Goal: Transaction & Acquisition: Purchase product/service

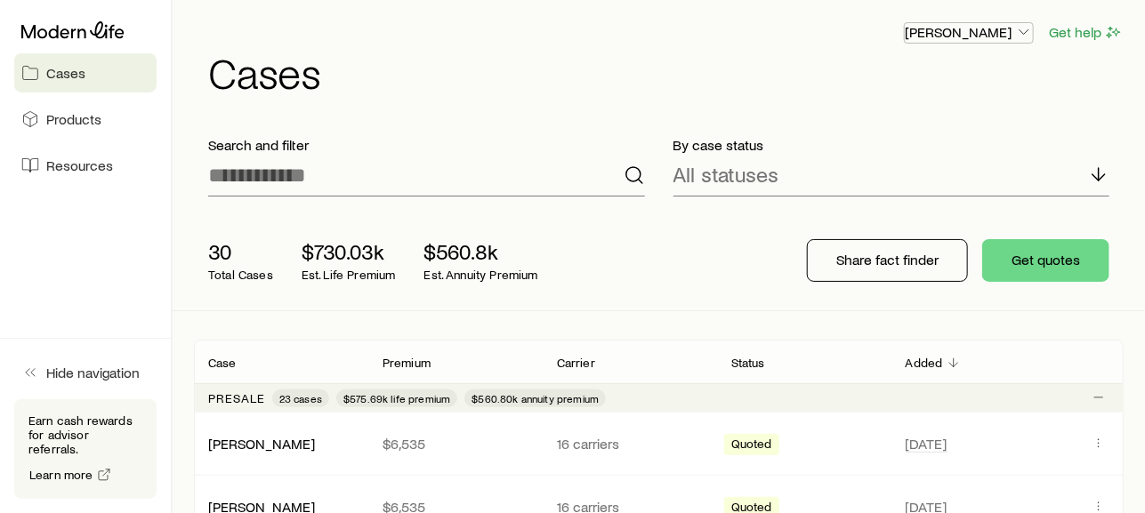
click at [1025, 33] on icon "button" at bounding box center [1024, 32] width 18 height 18
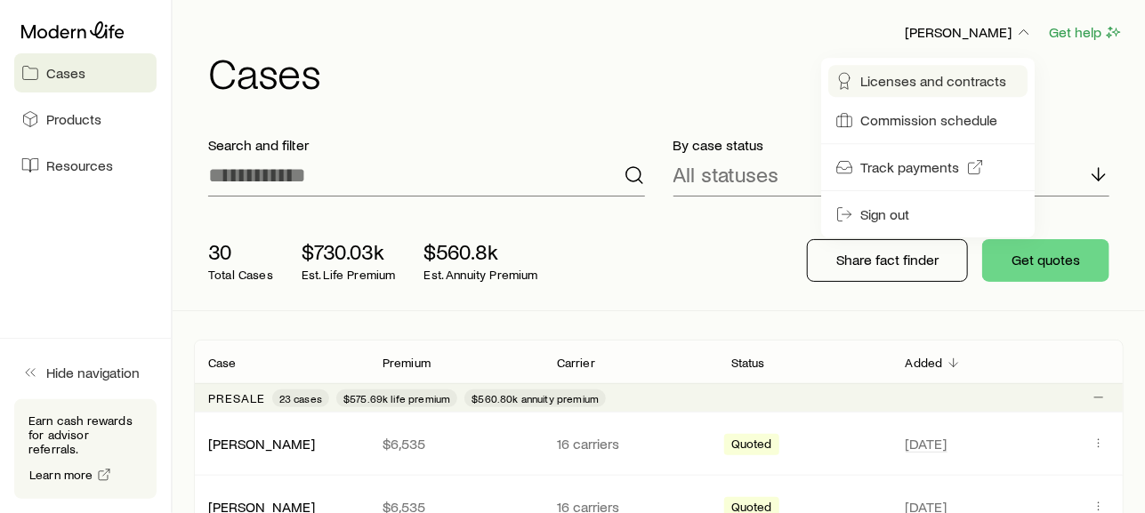
click at [929, 90] on span "Licenses and contracts" at bounding box center [933, 81] width 146 height 18
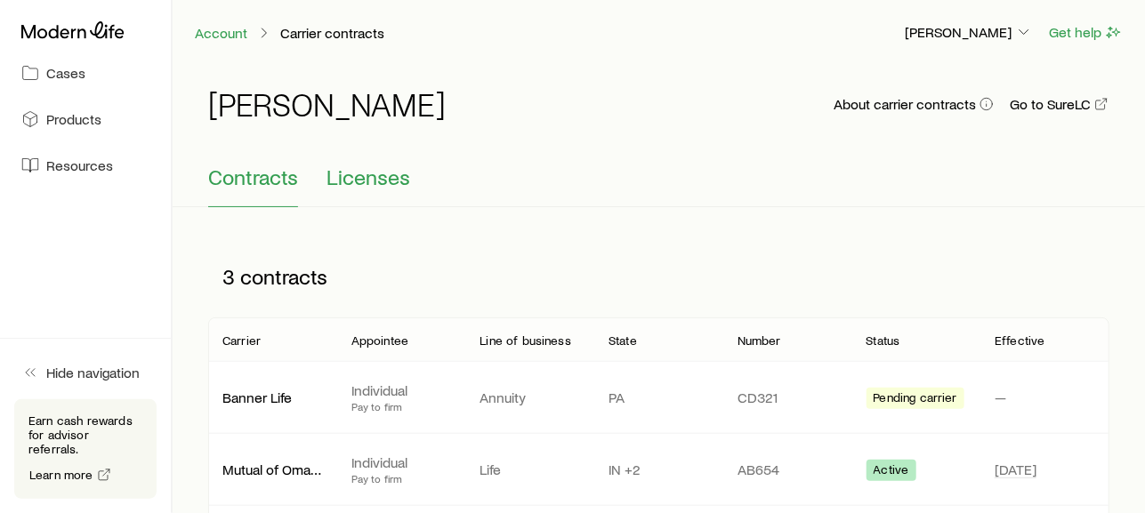
click at [358, 173] on span "Licenses" at bounding box center [368, 177] width 84 height 25
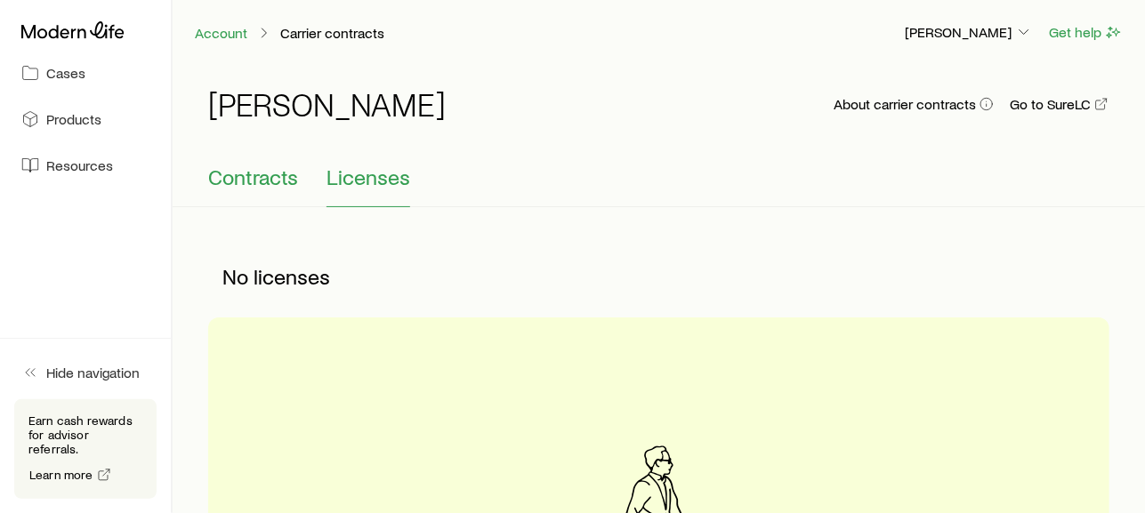
click at [238, 172] on span "Contracts" at bounding box center [253, 177] width 90 height 25
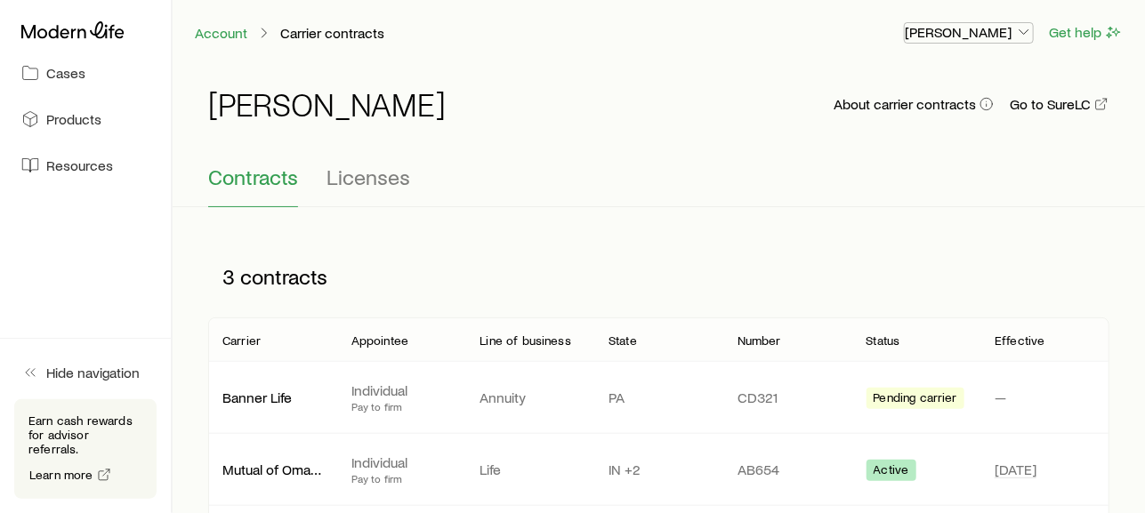
click at [1027, 33] on icon "button" at bounding box center [1024, 32] width 18 height 18
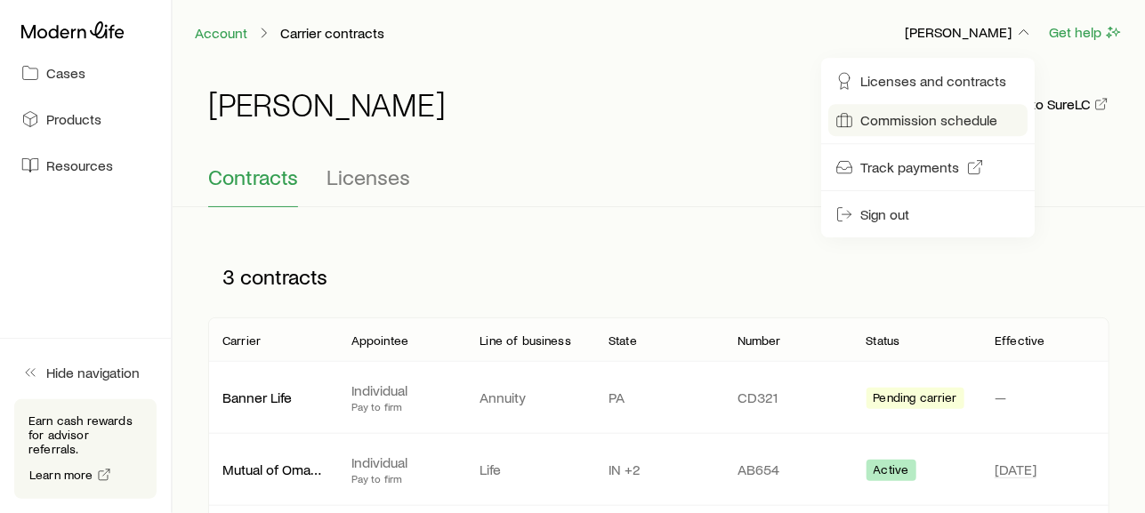
click at [945, 117] on span "Commission schedule" at bounding box center [928, 120] width 137 height 18
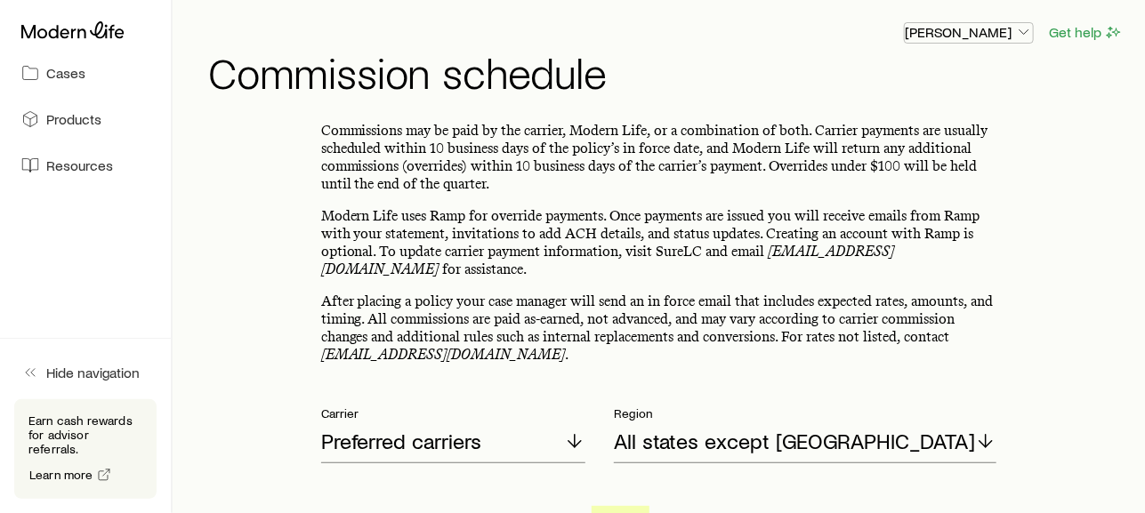
click at [1026, 30] on icon "button" at bounding box center [1024, 32] width 18 height 18
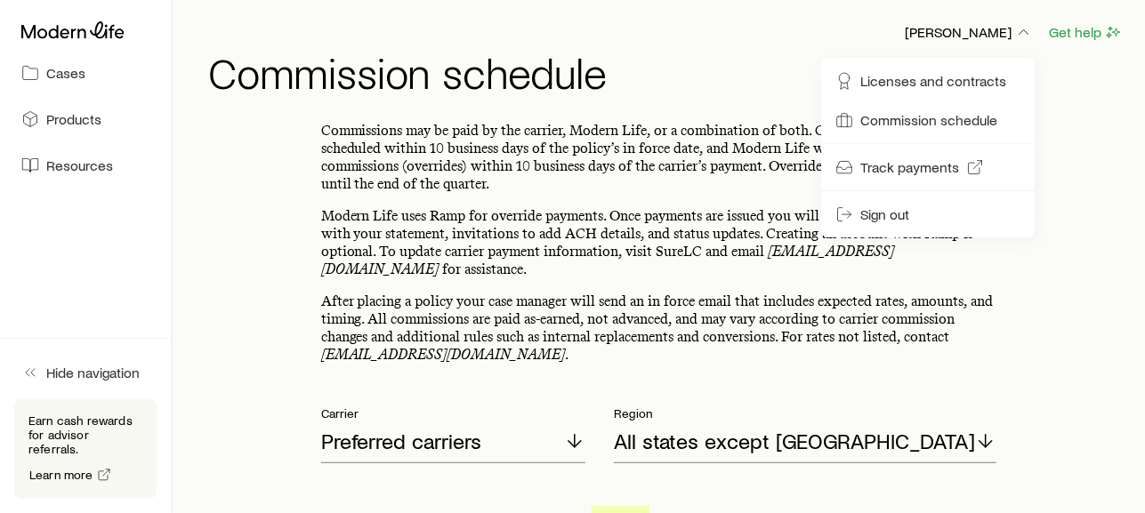
click at [706, 40] on div "[PERSON_NAME] Get help" at bounding box center [665, 32] width 915 height 22
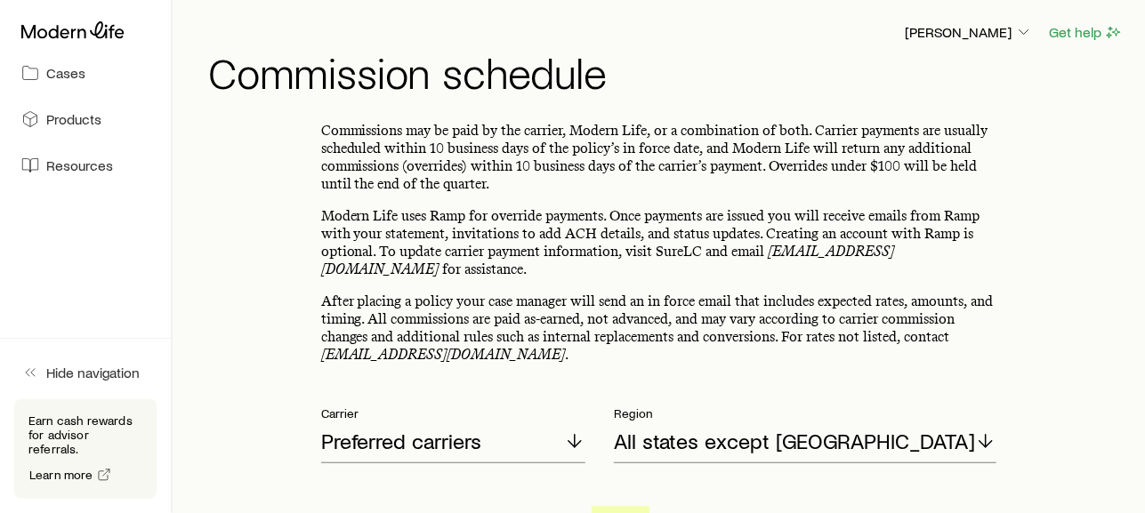
click at [75, 82] on link "Cases" at bounding box center [85, 72] width 142 height 39
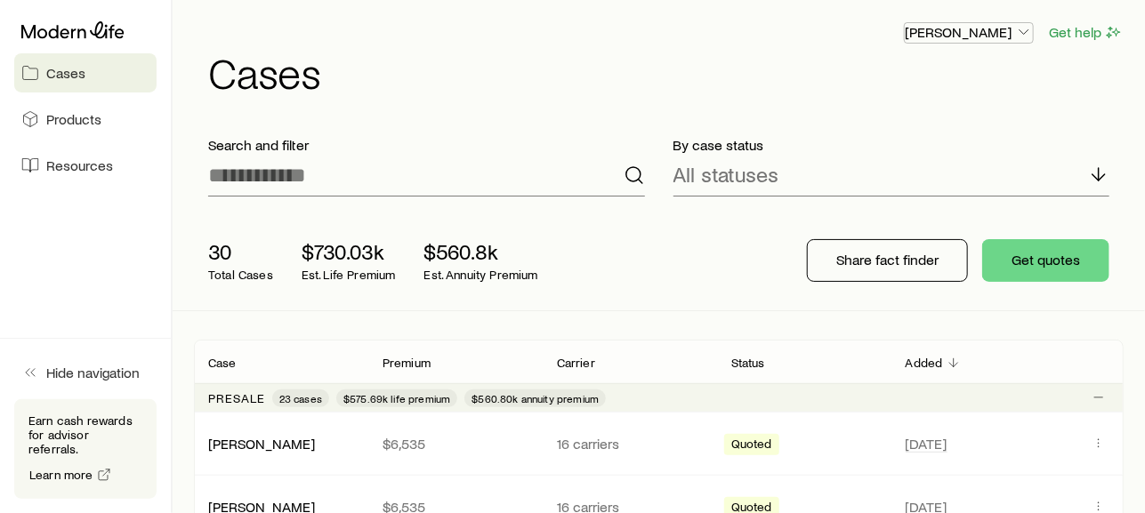
click at [1030, 32] on icon "button" at bounding box center [1024, 32] width 18 height 18
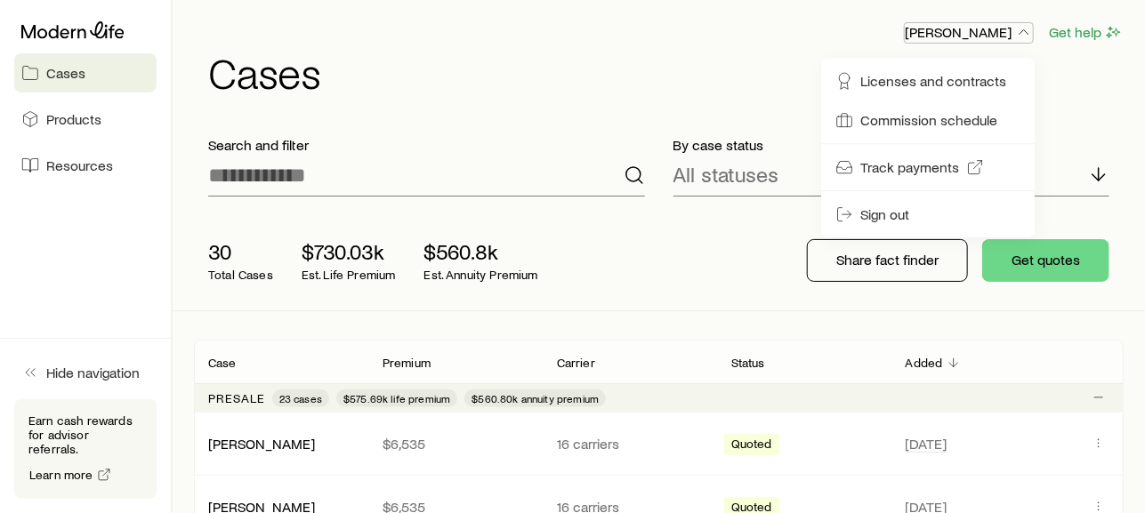
click at [1030, 32] on icon "button" at bounding box center [1024, 32] width 18 height 18
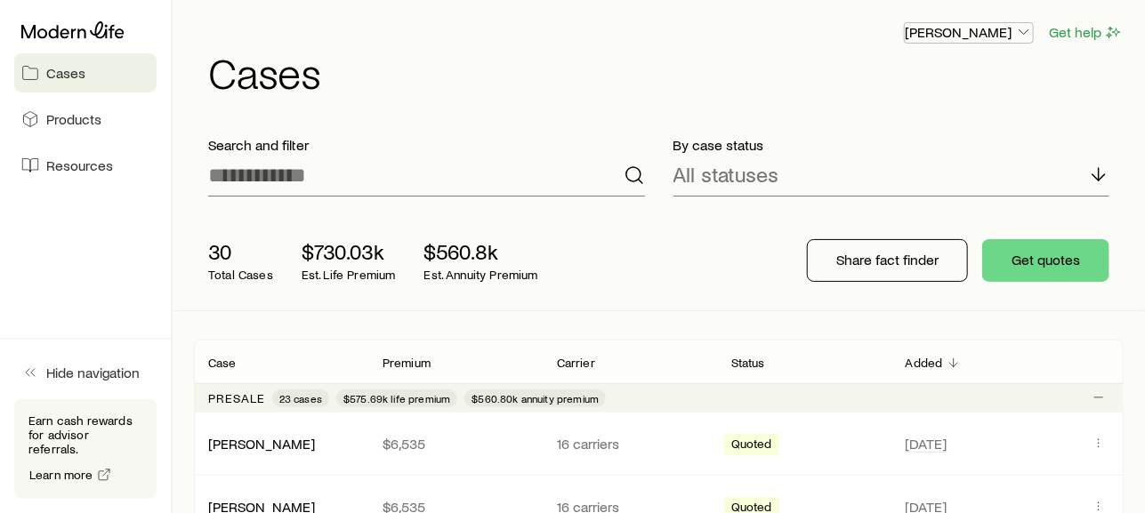
click at [1031, 32] on icon "button" at bounding box center [1024, 32] width 18 height 18
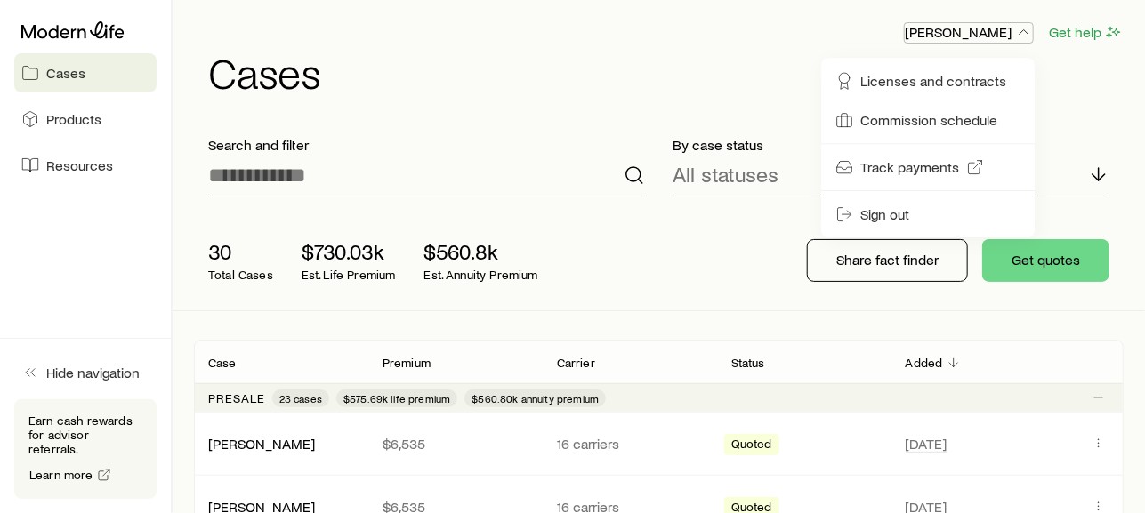
click at [1031, 32] on icon "button" at bounding box center [1024, 32] width 18 height 18
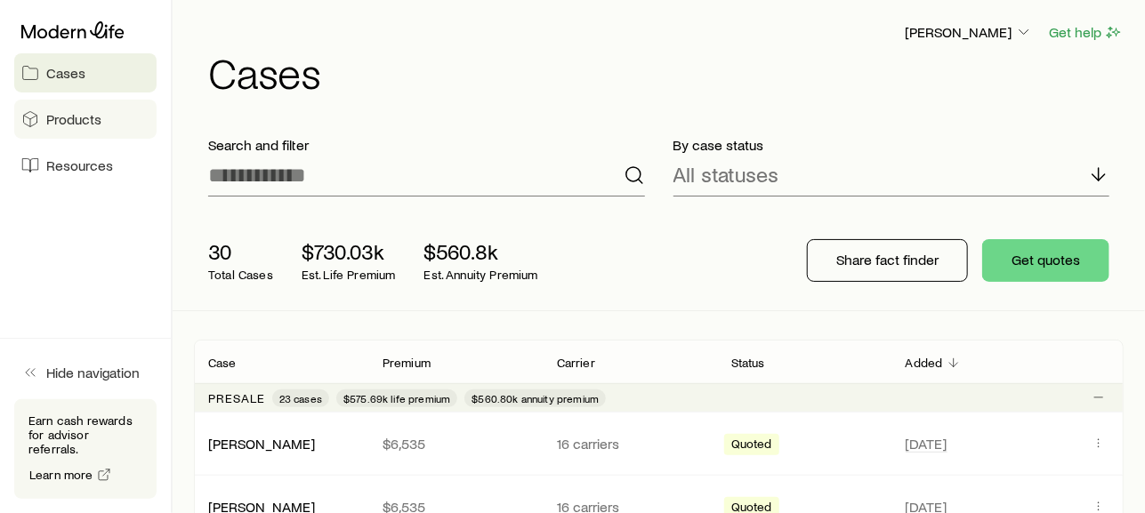
click at [82, 117] on span "Products" at bounding box center [73, 119] width 55 height 18
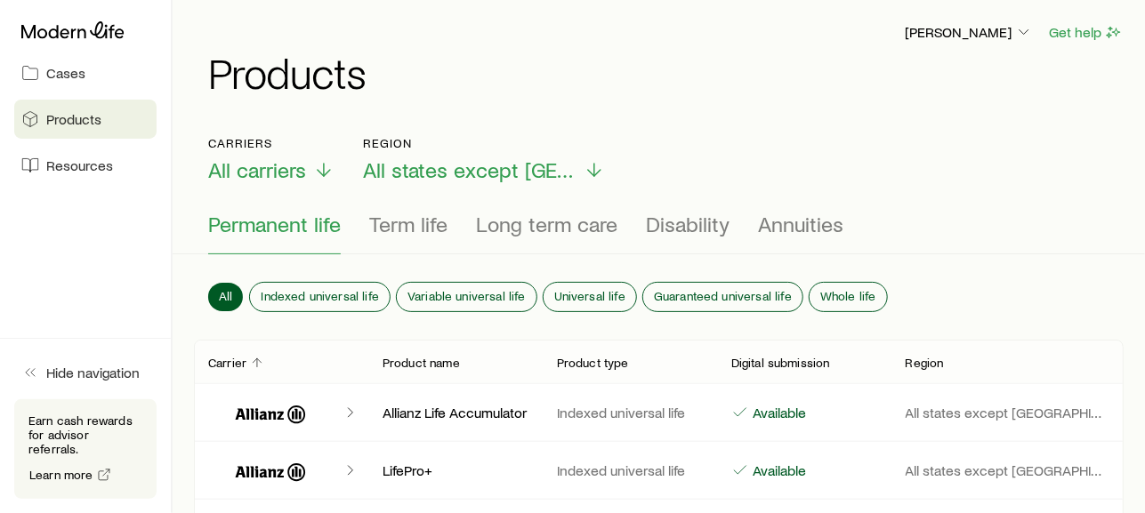
drag, startPoint x: 415, startPoint y: 223, endPoint x: 467, endPoint y: 221, distance: 51.7
click at [422, 221] on span "Term life" at bounding box center [408, 224] width 78 height 25
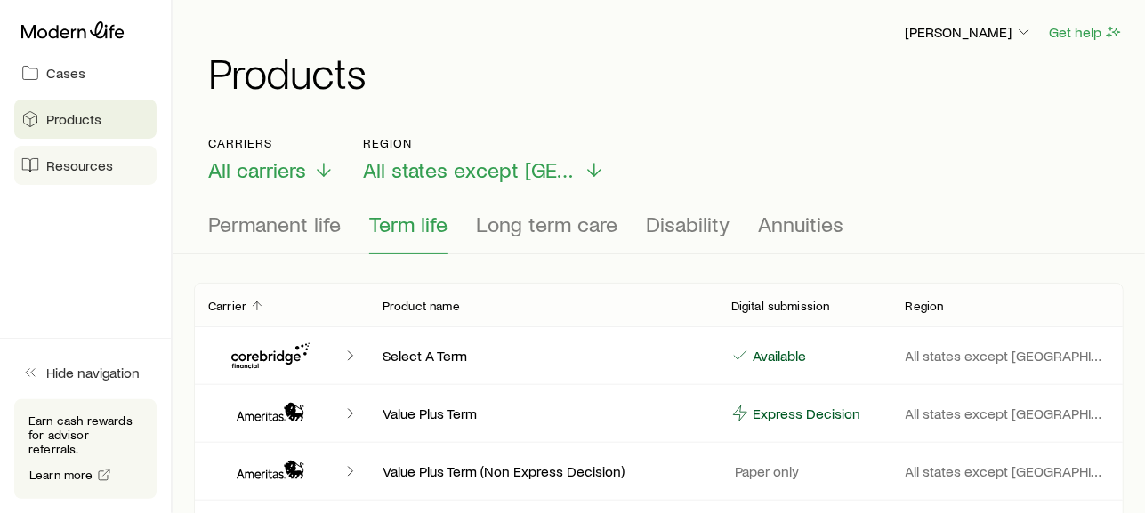
click at [70, 166] on span "Resources" at bounding box center [79, 166] width 67 height 18
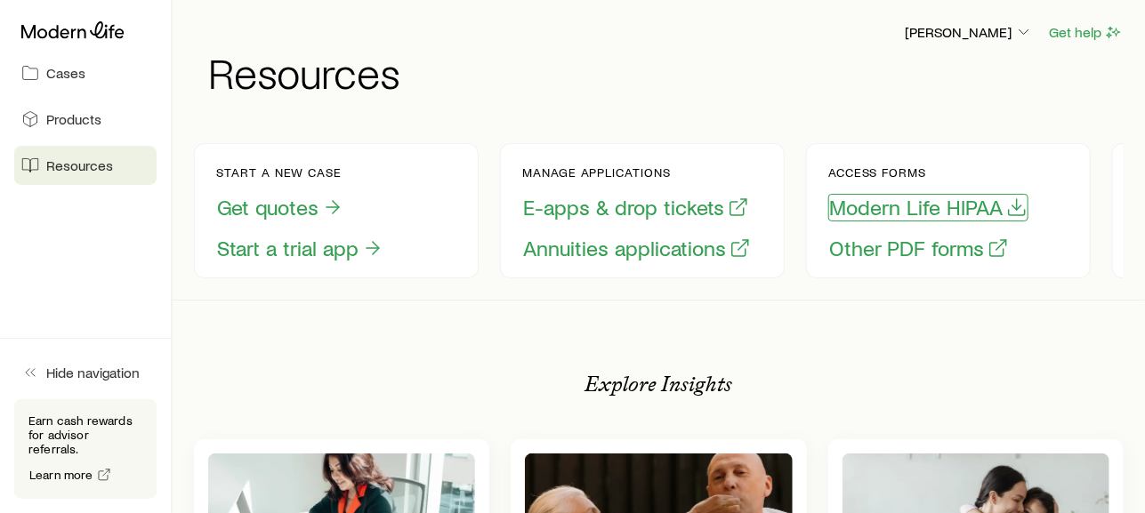
click at [903, 209] on button "Modern Life HIPAA" at bounding box center [928, 208] width 200 height 28
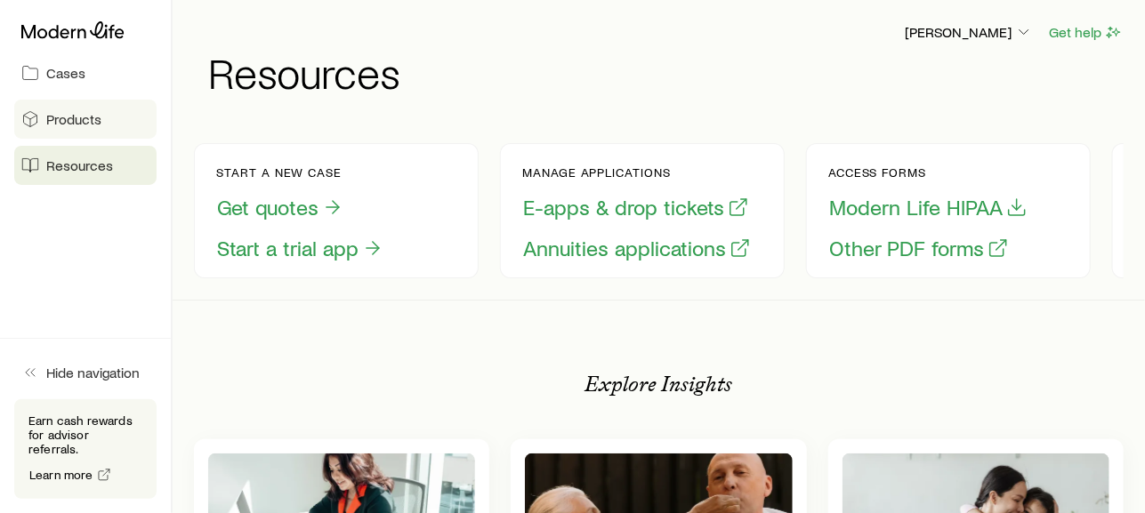
click at [84, 121] on span "Products" at bounding box center [73, 119] width 55 height 18
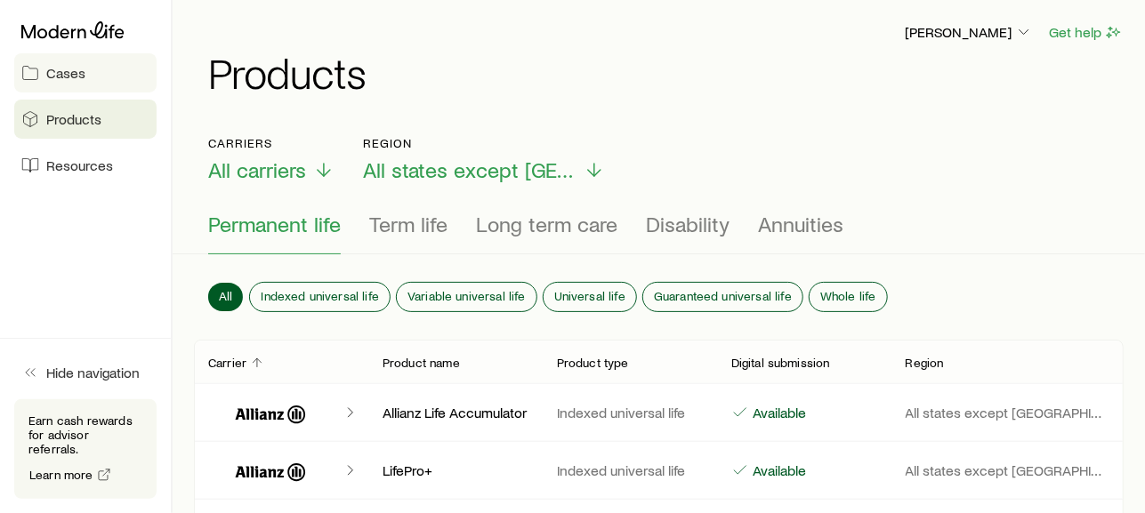
click at [77, 75] on span "Cases" at bounding box center [65, 73] width 39 height 18
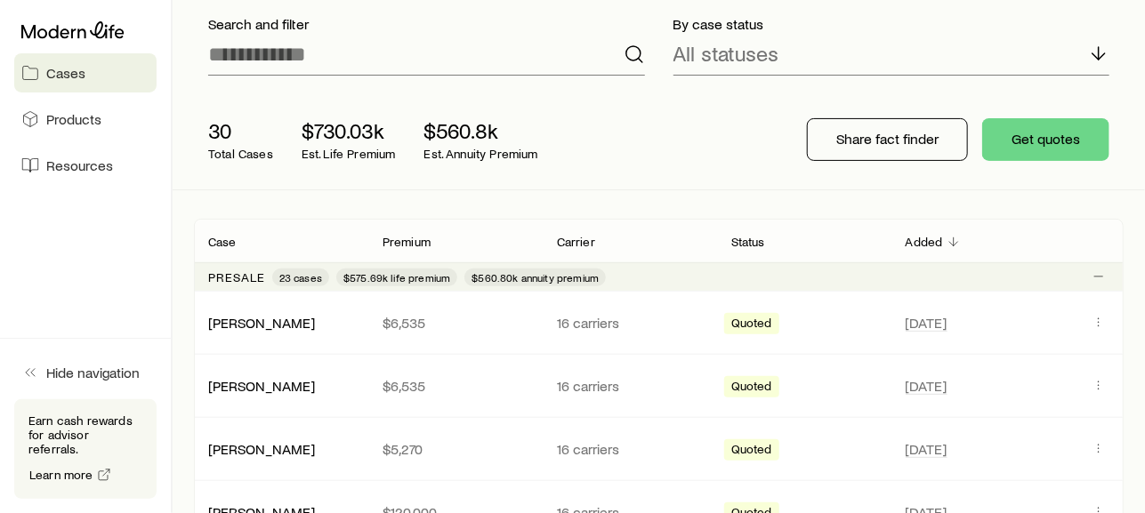
scroll to position [99, 0]
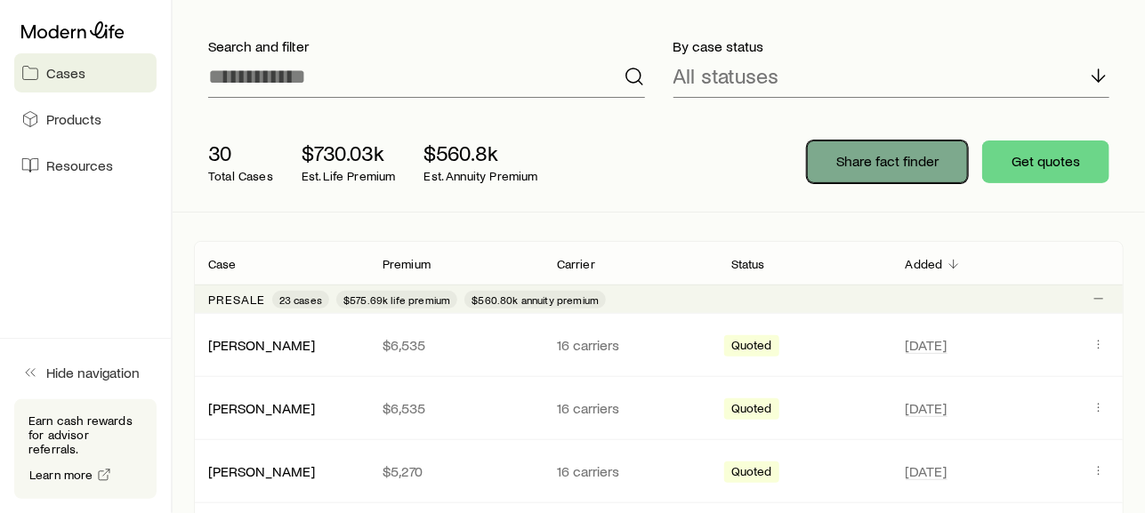
click at [868, 154] on p "Share fact finder" at bounding box center [887, 161] width 102 height 18
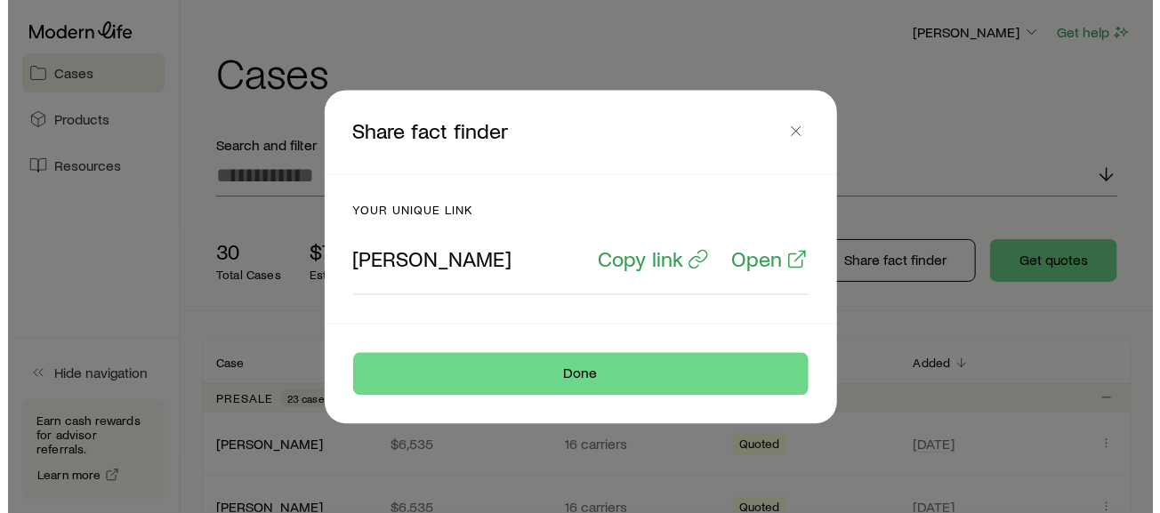
scroll to position [0, 0]
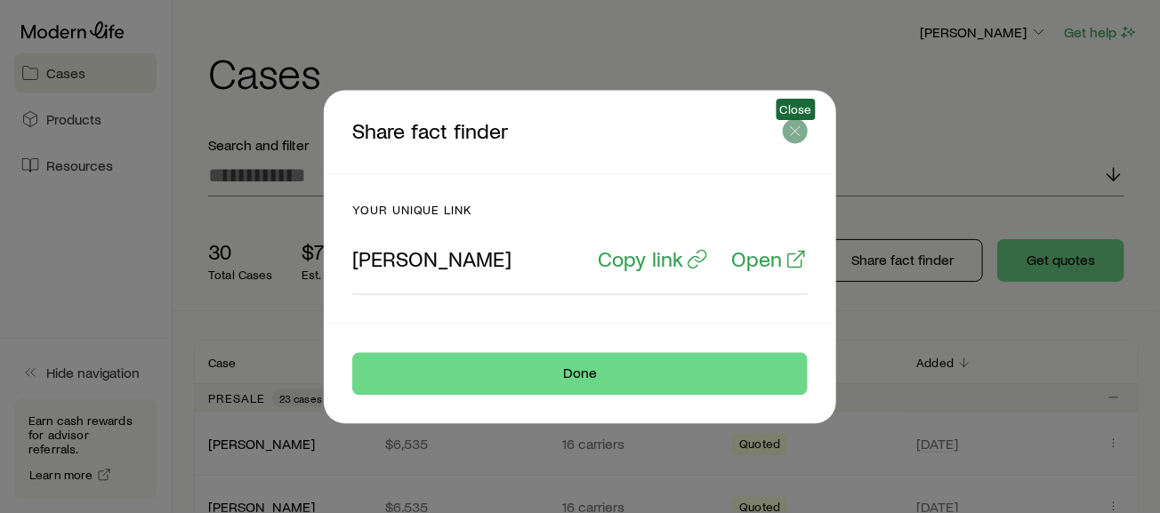
click at [801, 131] on icon "button" at bounding box center [795, 131] width 18 height 18
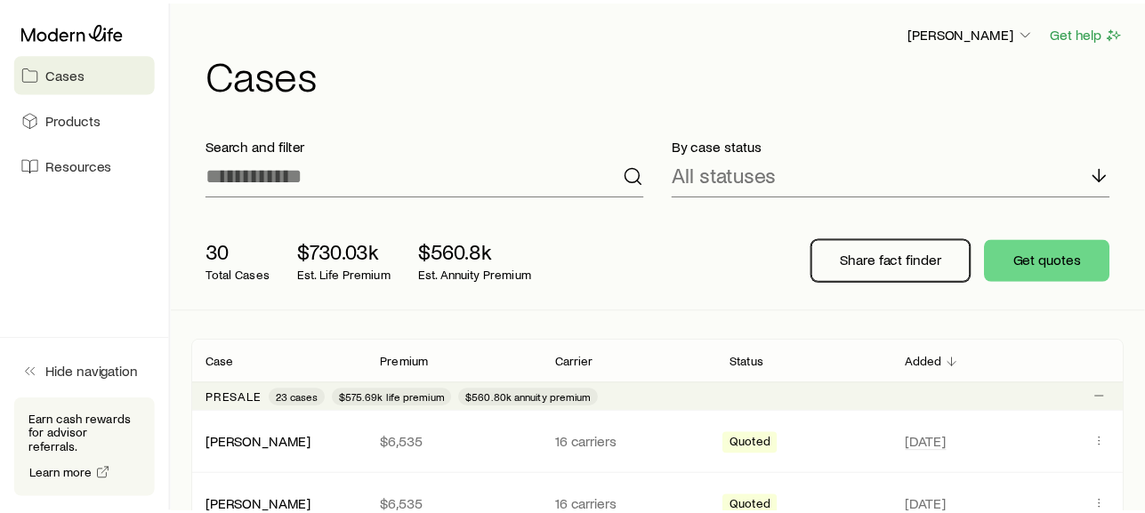
scroll to position [99, 0]
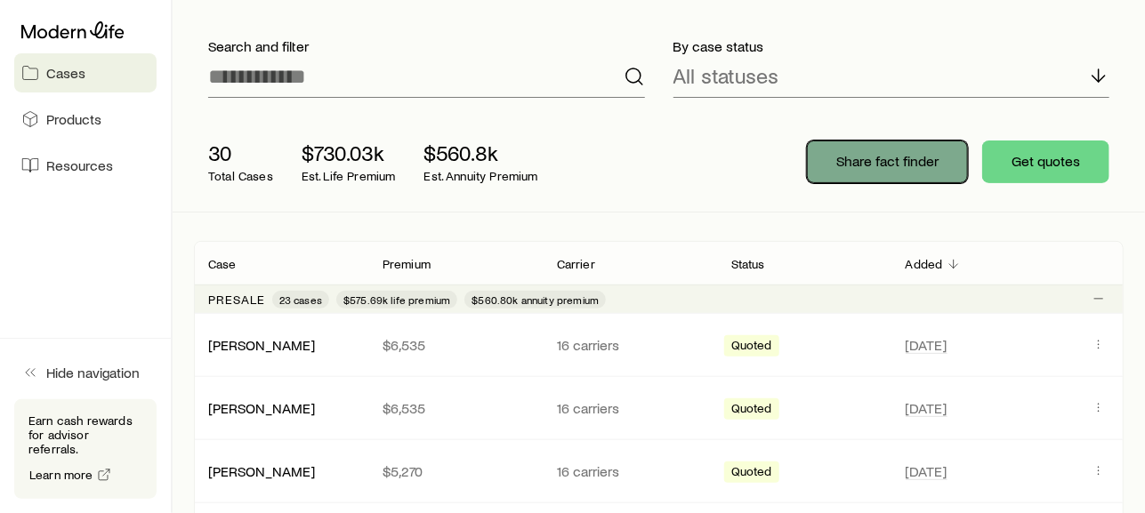
click at [903, 159] on p "Share fact finder" at bounding box center [887, 161] width 102 height 18
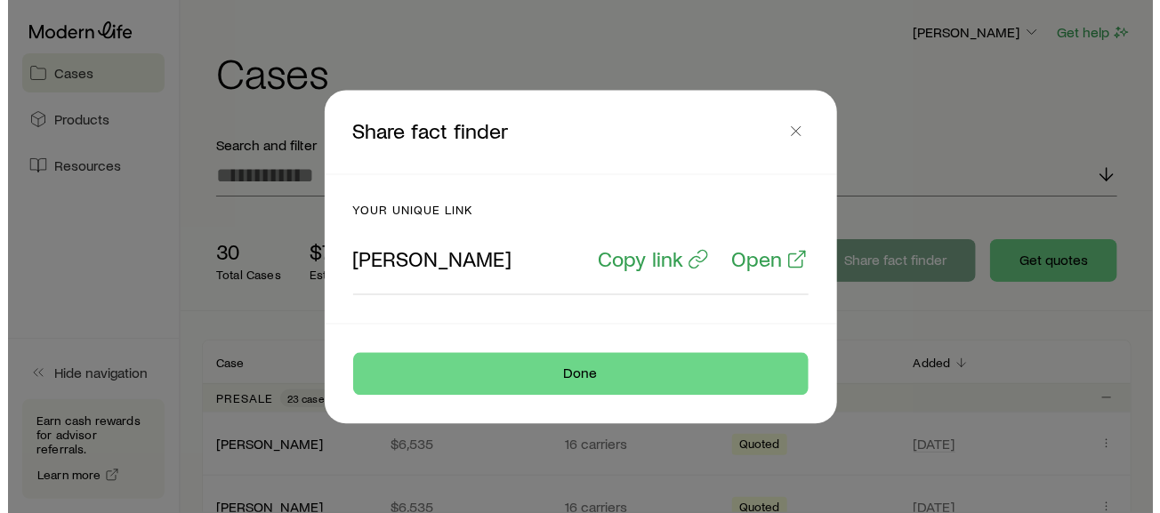
scroll to position [0, 0]
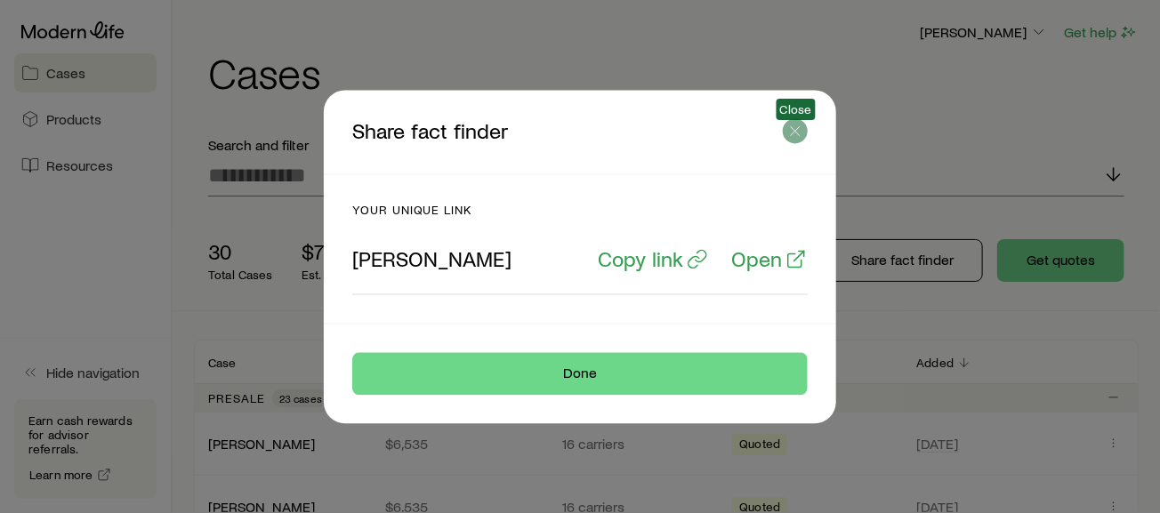
click at [805, 128] on button "button" at bounding box center [795, 130] width 25 height 25
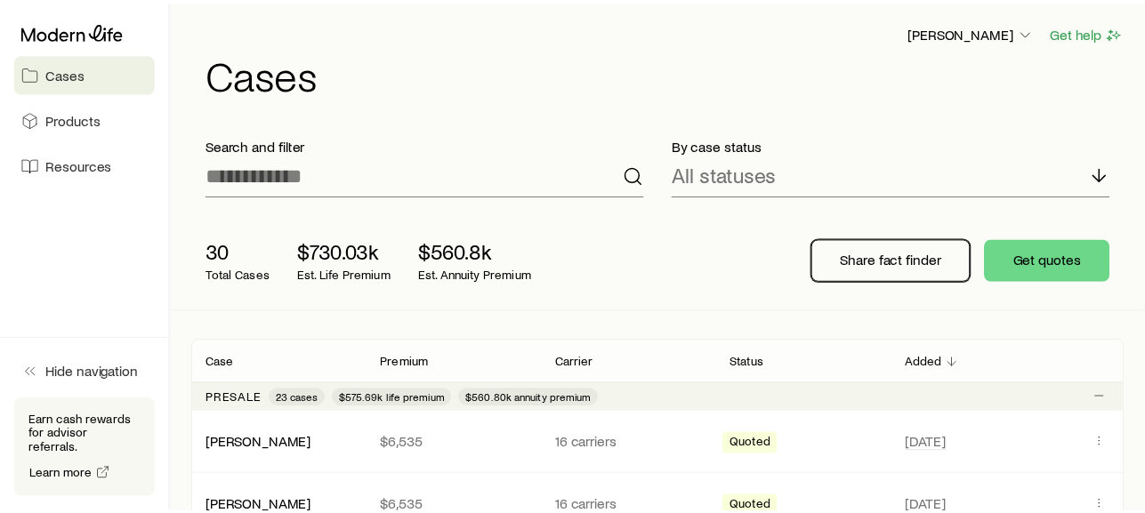
scroll to position [99, 0]
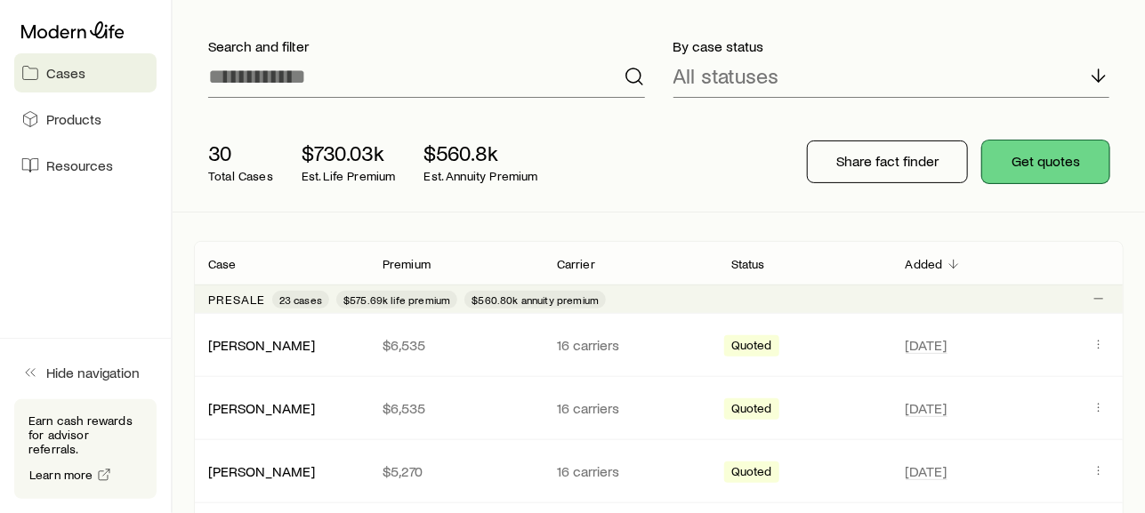
click at [1042, 157] on button "Get quotes" at bounding box center [1045, 162] width 127 height 43
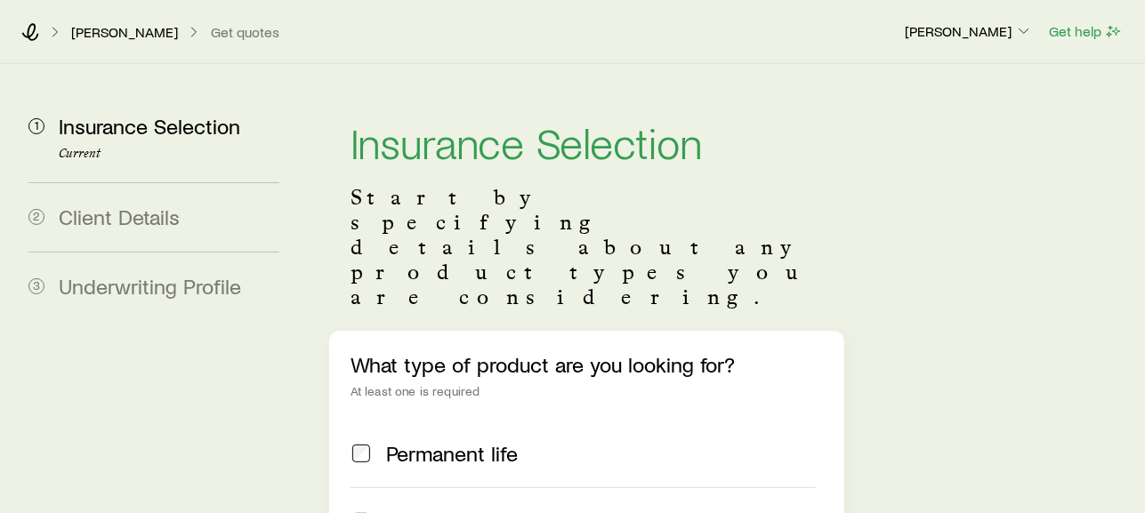
click at [147, 222] on span "Client Details" at bounding box center [119, 217] width 121 height 26
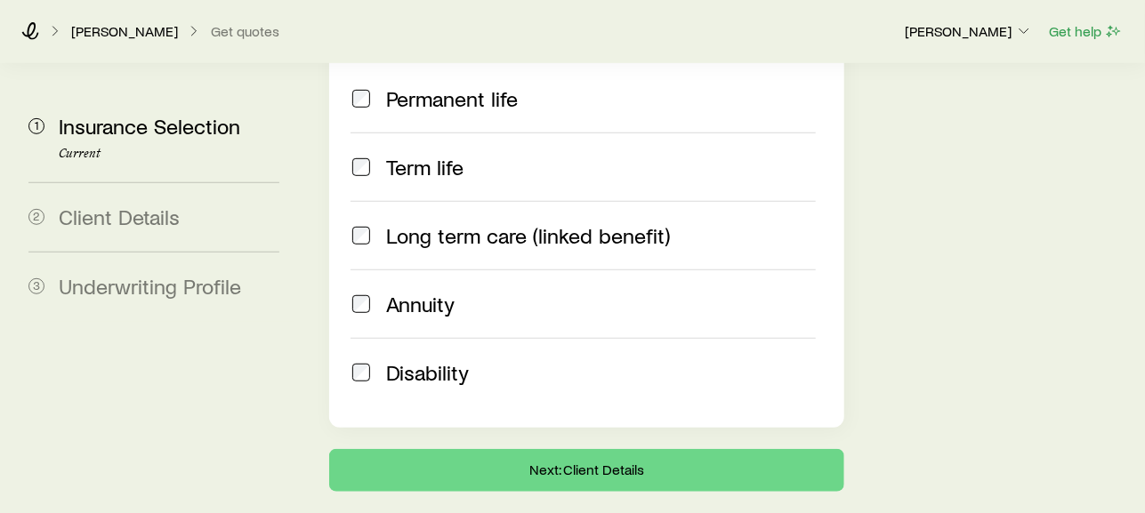
scroll to position [378, 0]
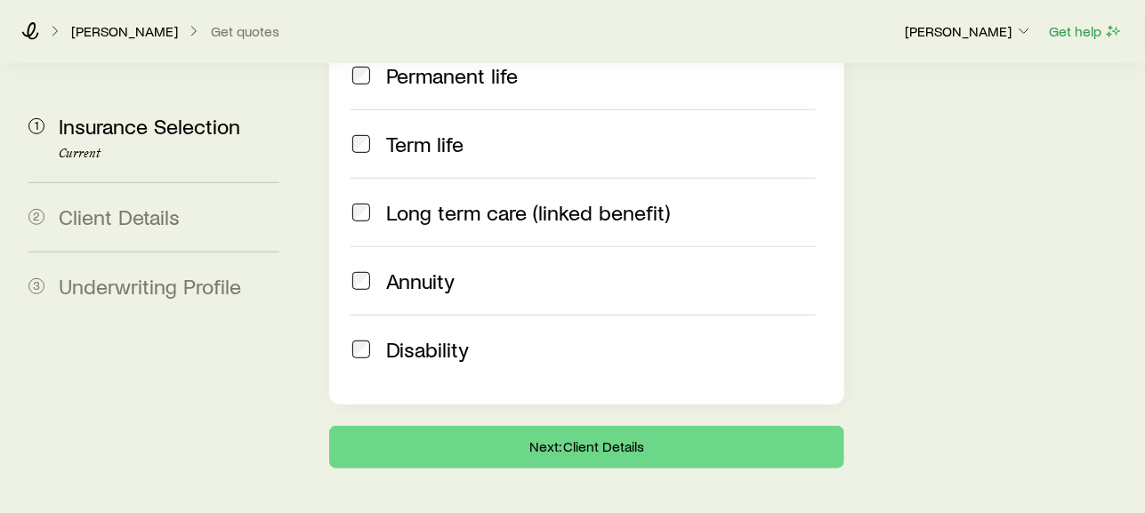
click at [350, 132] on span at bounding box center [360, 144] width 21 height 25
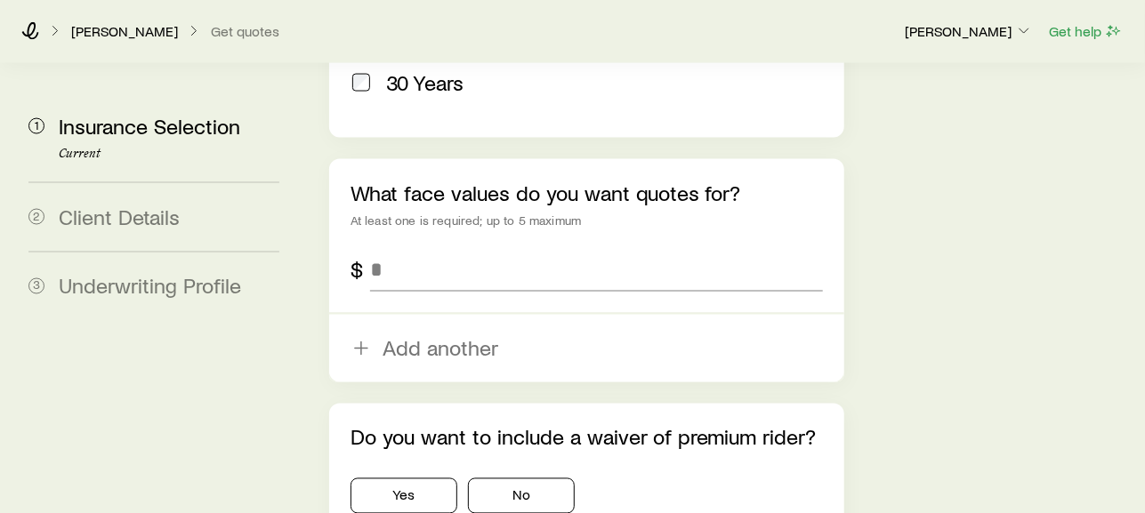
scroll to position [1169, 0]
click at [483, 248] on input "tel" at bounding box center [596, 269] width 453 height 43
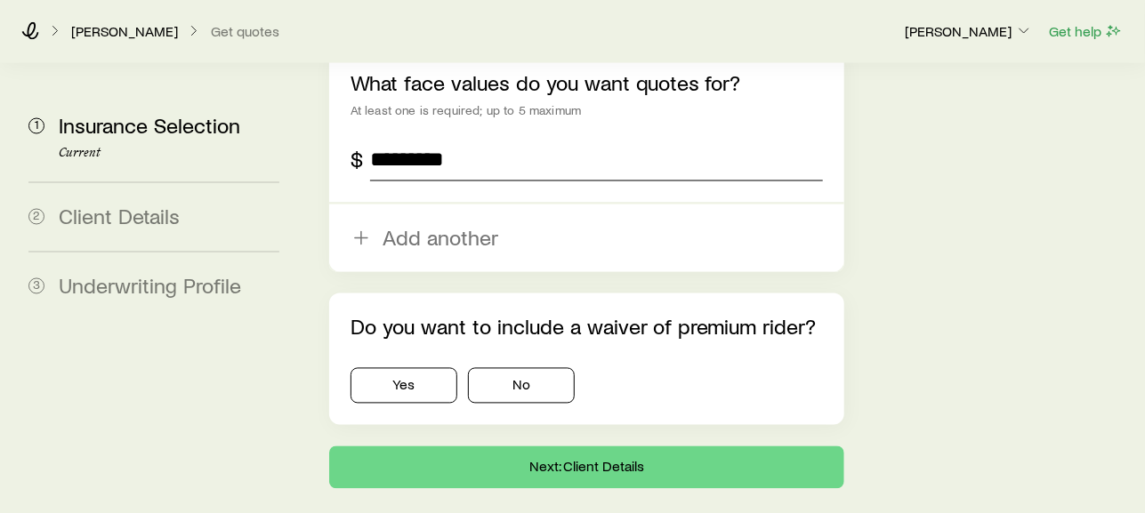
scroll to position [1298, 0]
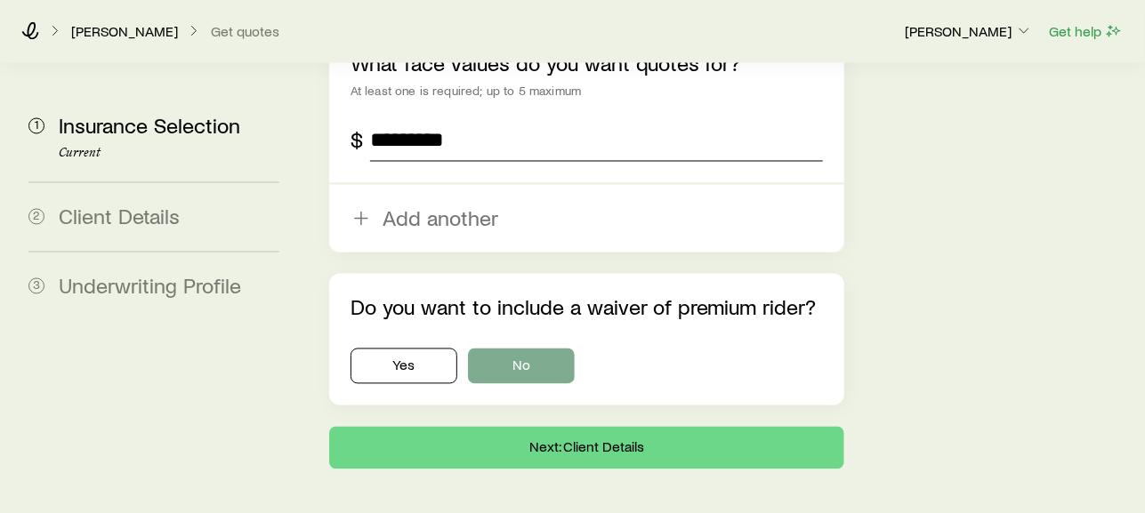
type input "*********"
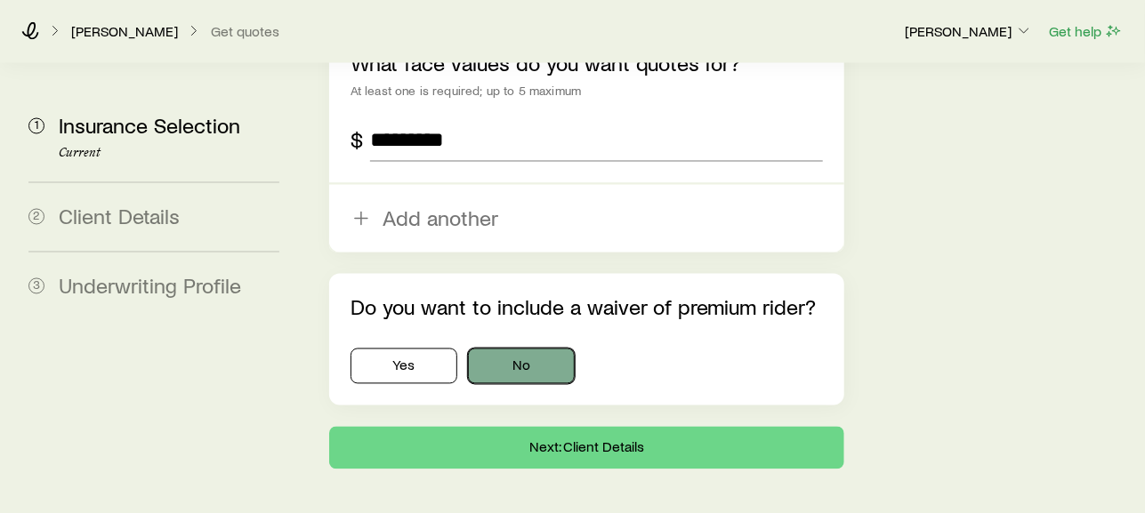
click at [500, 349] on button "No" at bounding box center [521, 367] width 107 height 36
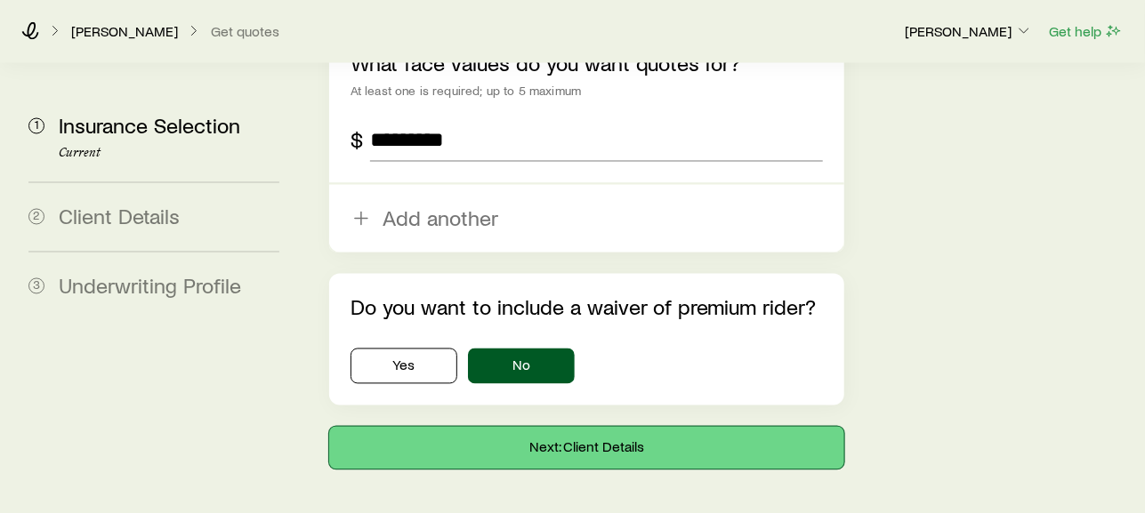
drag, startPoint x: 559, startPoint y: 366, endPoint x: 601, endPoint y: 354, distance: 43.6
click at [565, 427] on button "Next: Client Details" at bounding box center [586, 448] width 515 height 43
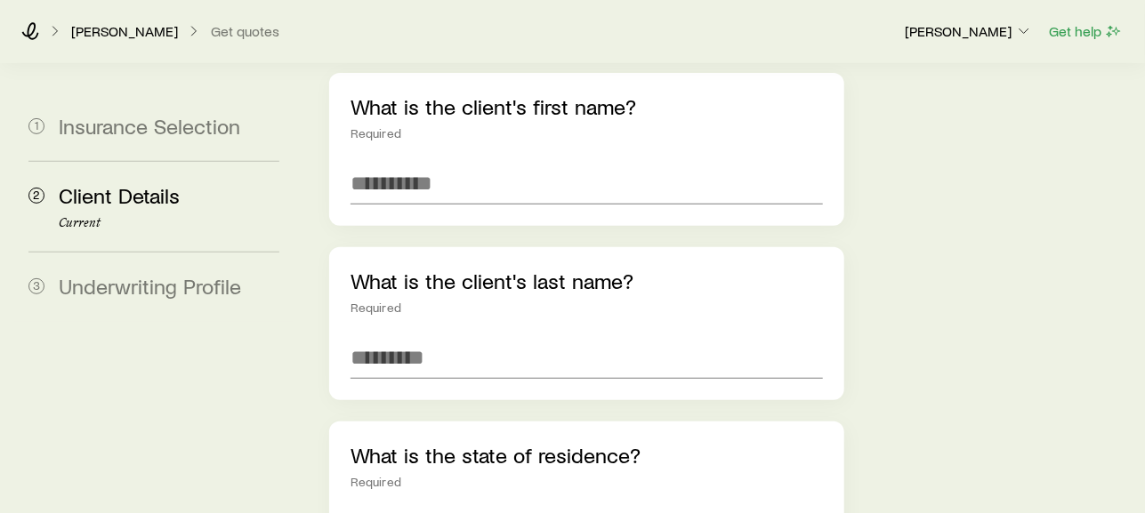
scroll to position [170, 0]
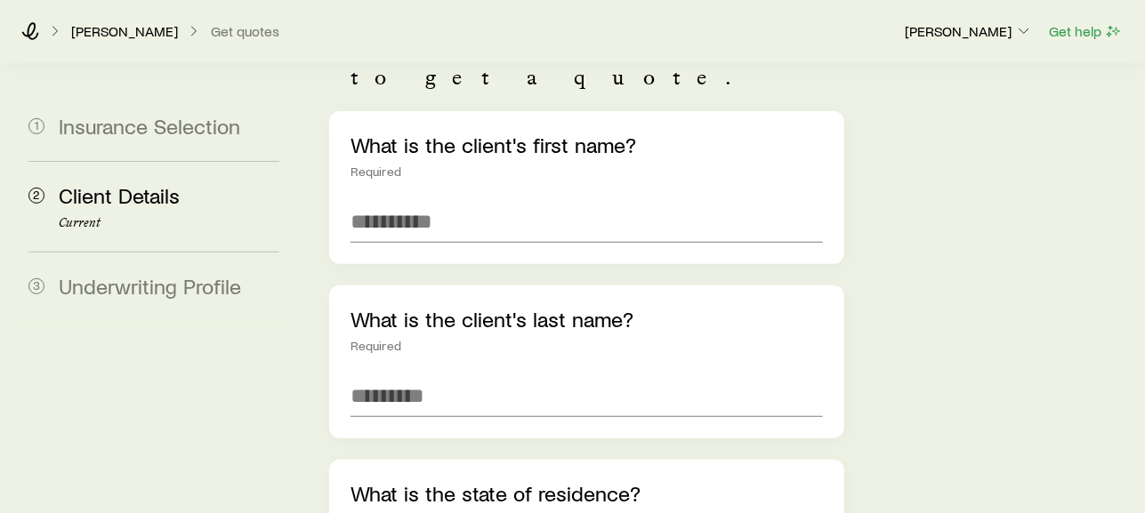
click at [205, 291] on span "Underwriting Profile" at bounding box center [150, 286] width 182 height 26
click at [412, 200] on input "text" at bounding box center [586, 221] width 472 height 43
type input "***"
click at [455, 322] on div "What is the client's last name? Required" at bounding box center [586, 362] width 515 height 153
click at [403, 374] on input "text" at bounding box center [586, 395] width 472 height 43
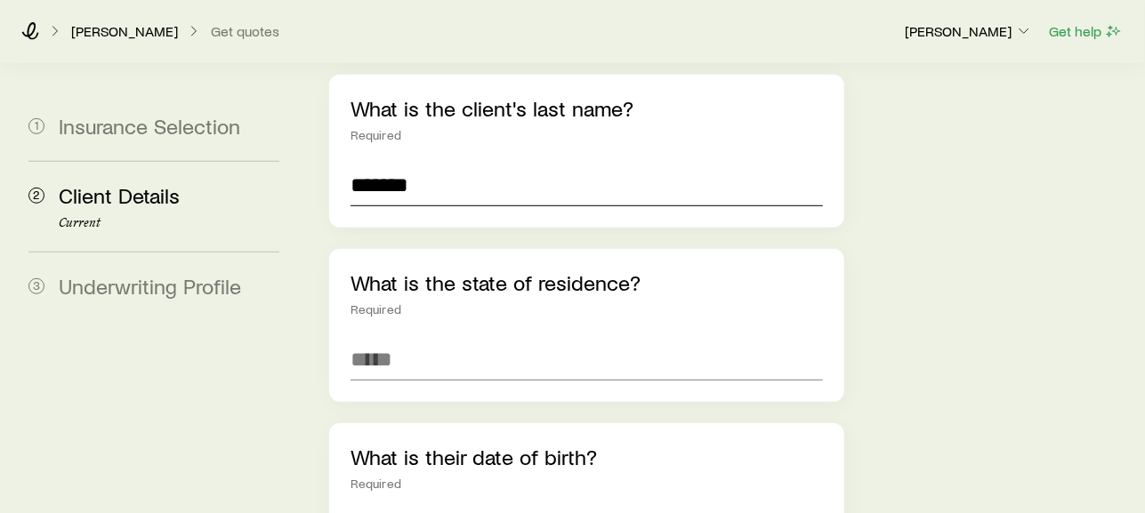
scroll to position [466, 0]
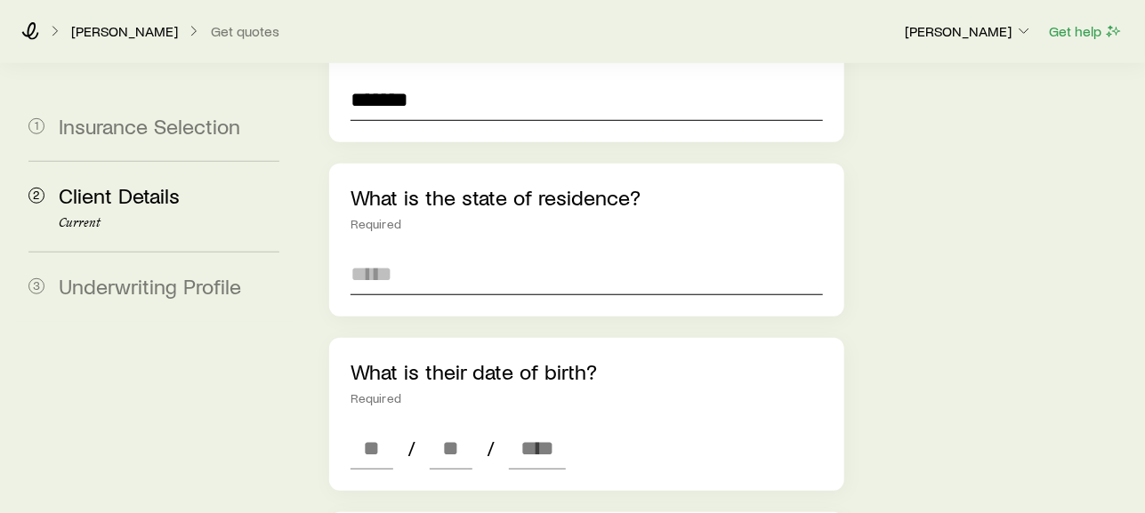
type input "*******"
click at [457, 253] on input at bounding box center [586, 274] width 472 height 43
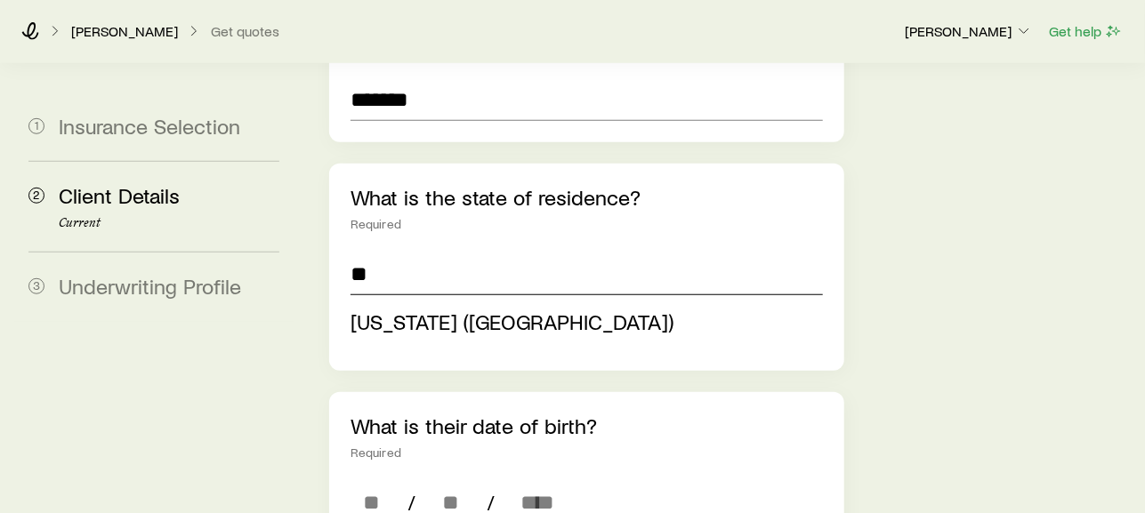
type input "*"
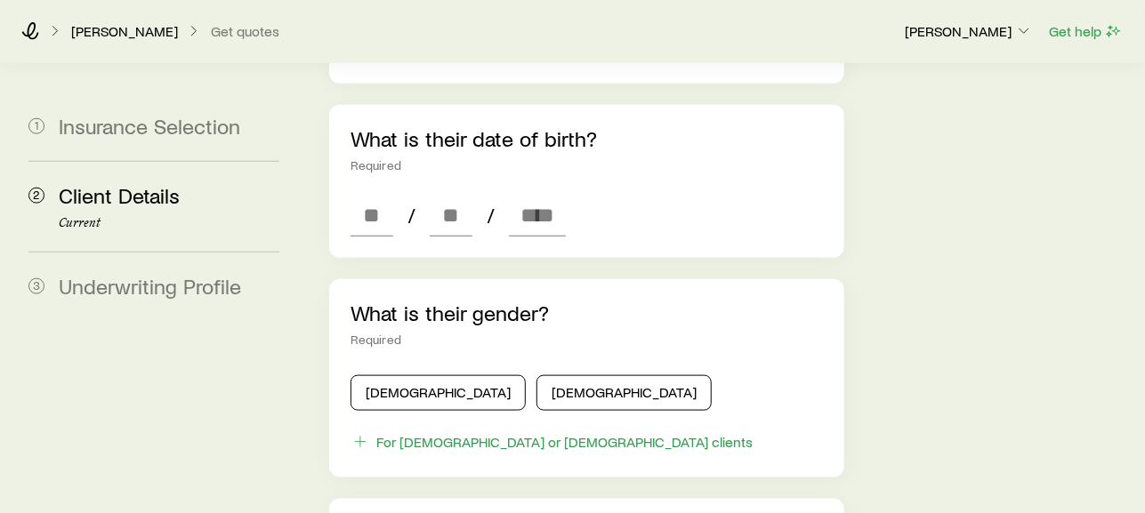
scroll to position [762, 0]
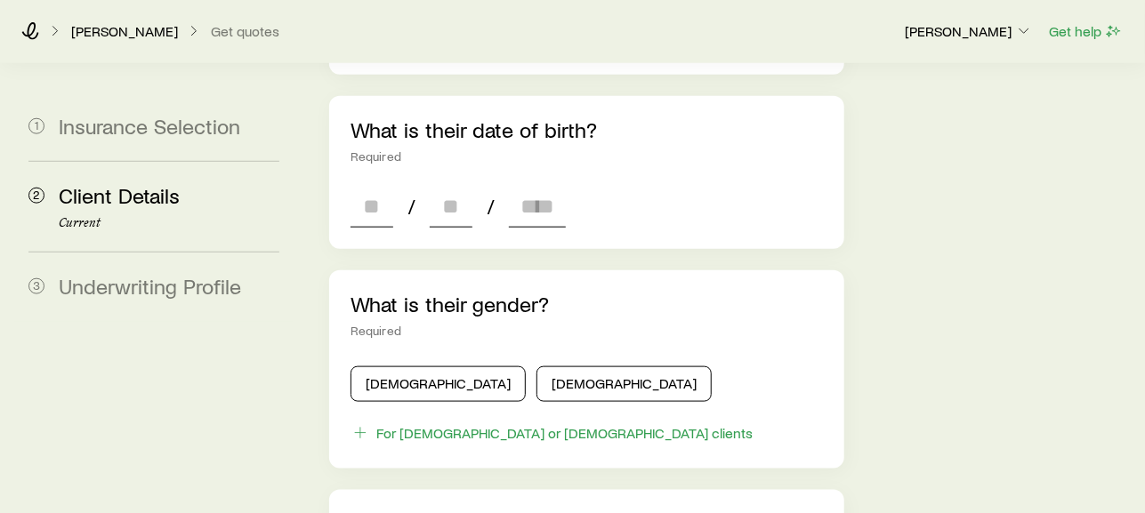
type input "**********"
click at [394, 156] on div "**********" at bounding box center [586, 285] width 515 height 1533
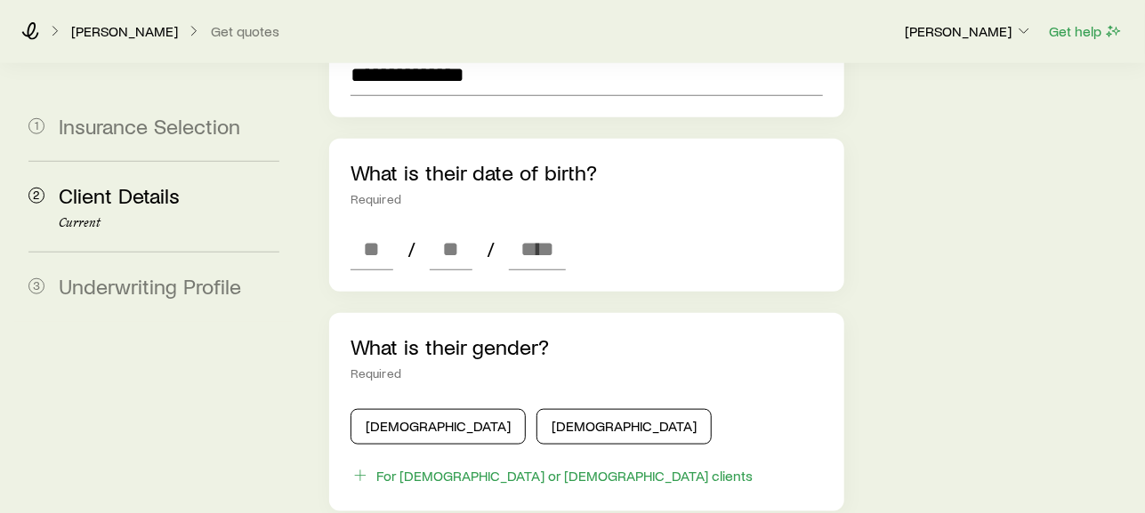
scroll to position [664, 0]
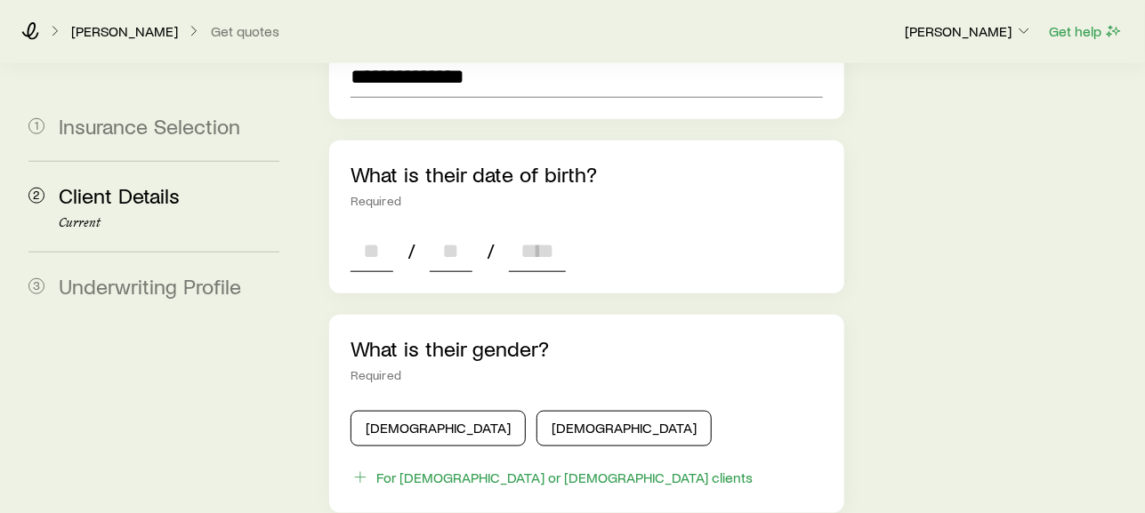
click at [382, 229] on input at bounding box center [371, 250] width 43 height 43
type input "**"
type input "****"
type input "*"
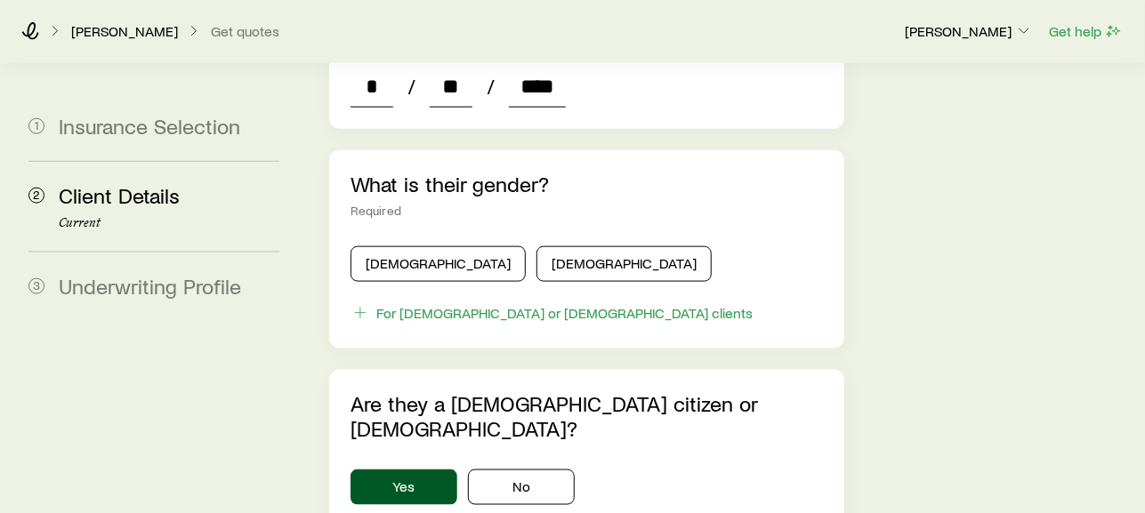
scroll to position [861, 0]
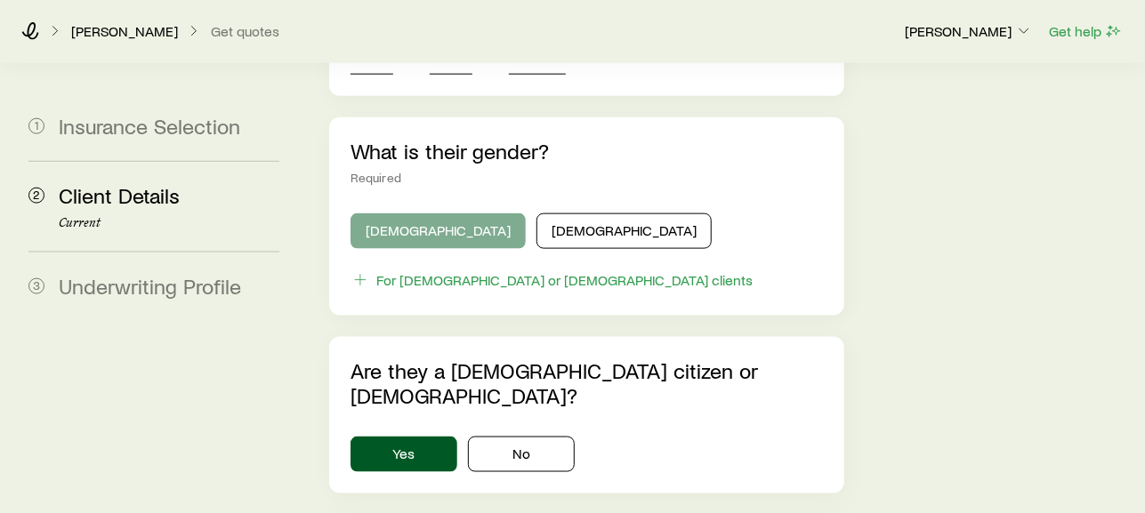
type input "****"
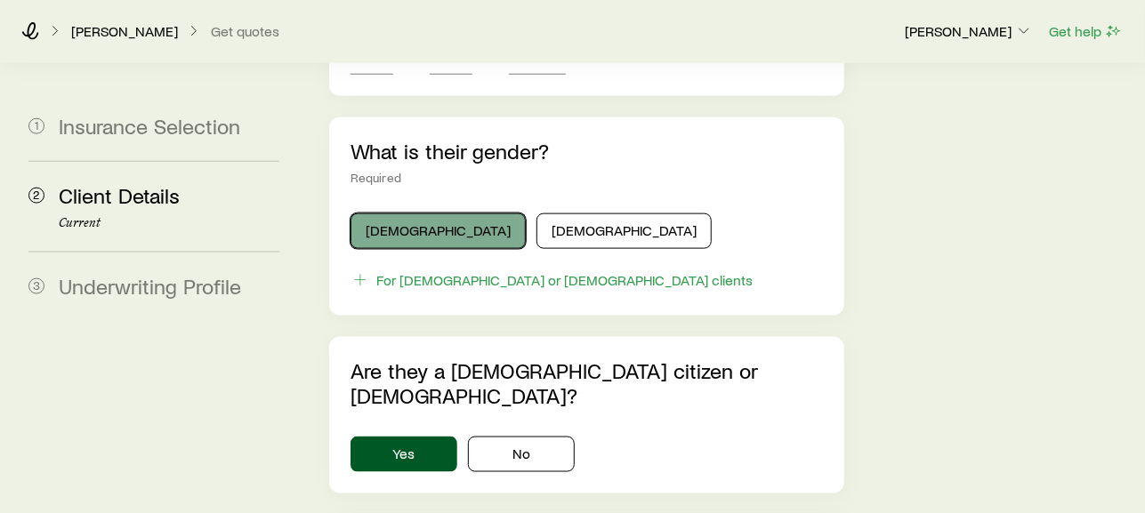
click at [415, 213] on button "[DEMOGRAPHIC_DATA]" at bounding box center [437, 231] width 175 height 36
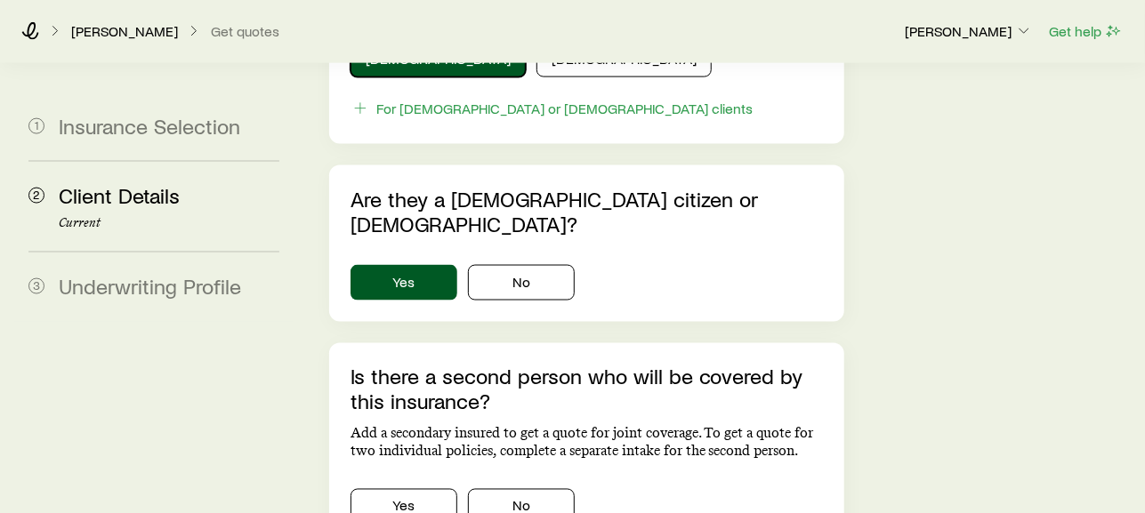
scroll to position [1059, 0]
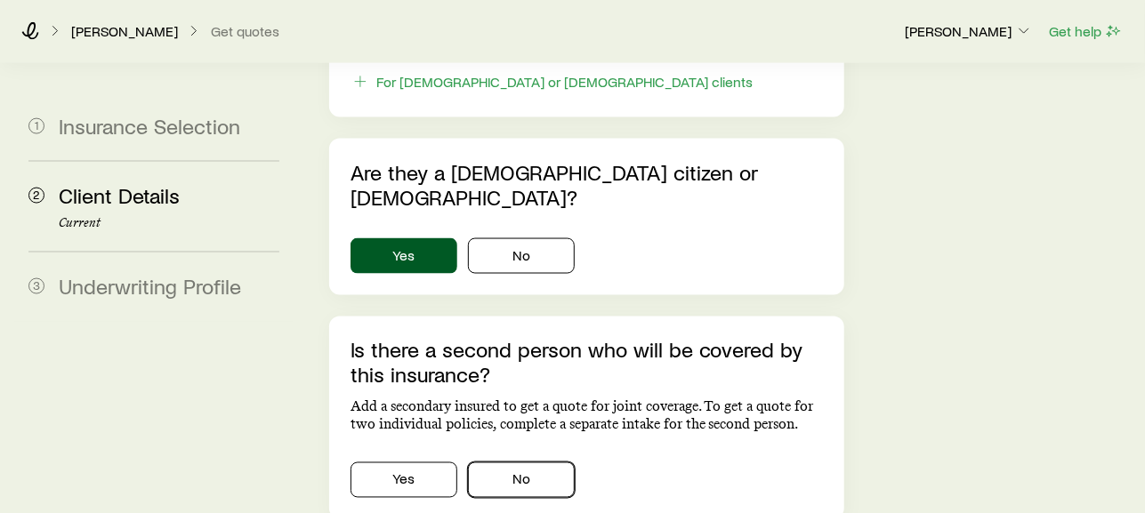
drag, startPoint x: 549, startPoint y: 406, endPoint x: 607, endPoint y: 363, distance: 73.1
click at [549, 463] on button "No" at bounding box center [521, 481] width 107 height 36
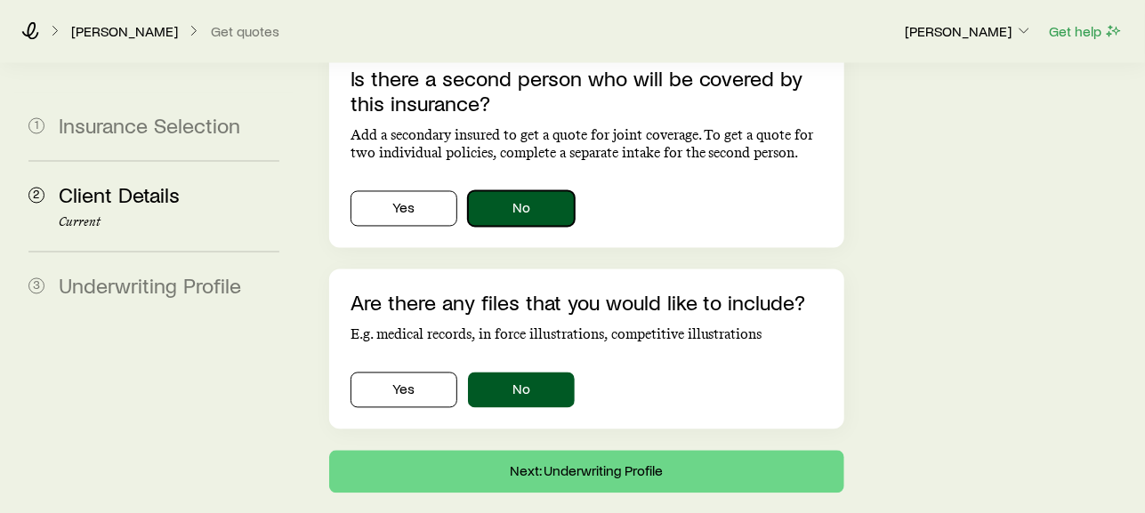
scroll to position [1356, 0]
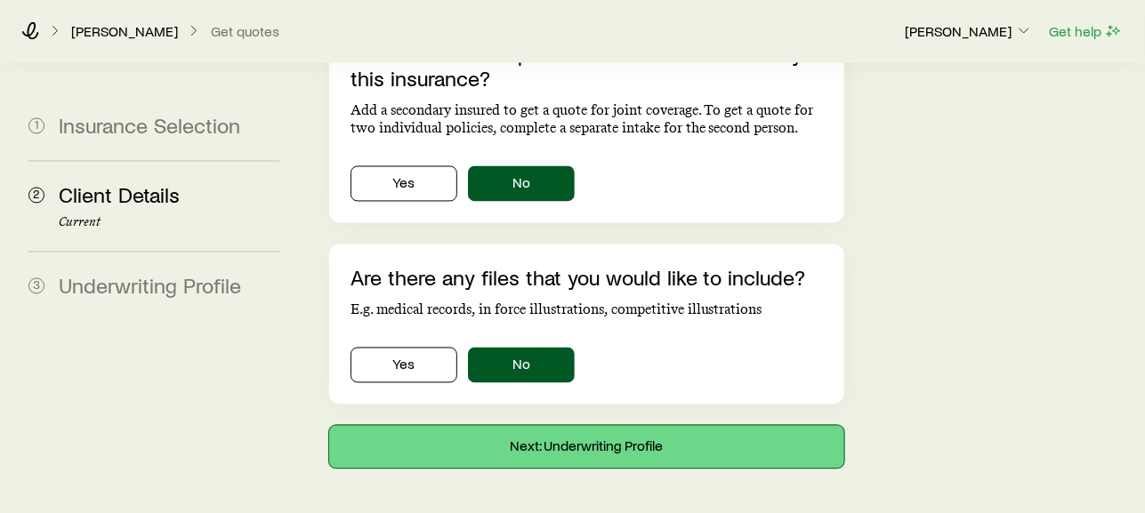
click at [607, 426] on button "Next: Underwriting Profile" at bounding box center [586, 447] width 515 height 43
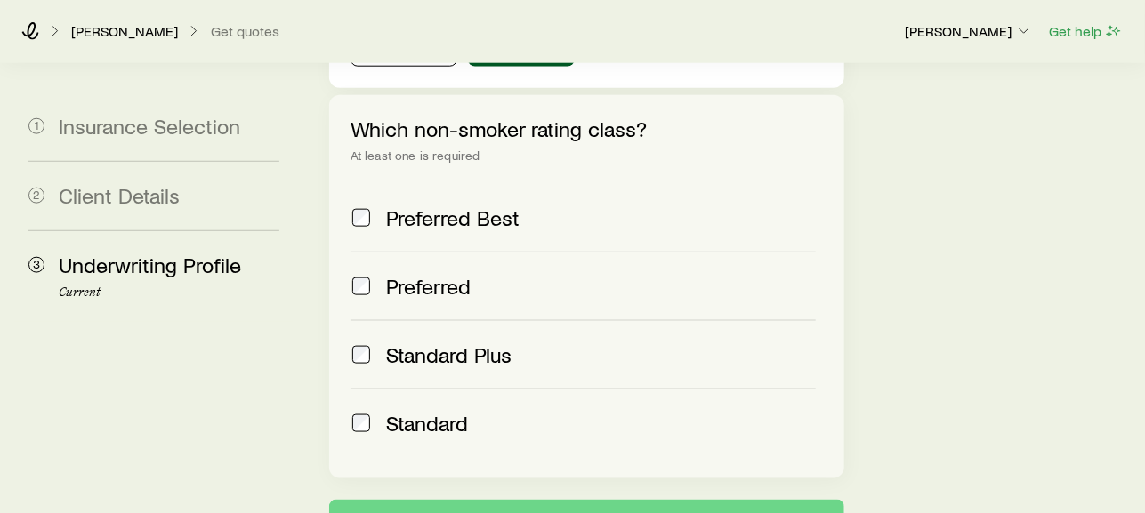
scroll to position [790, 0]
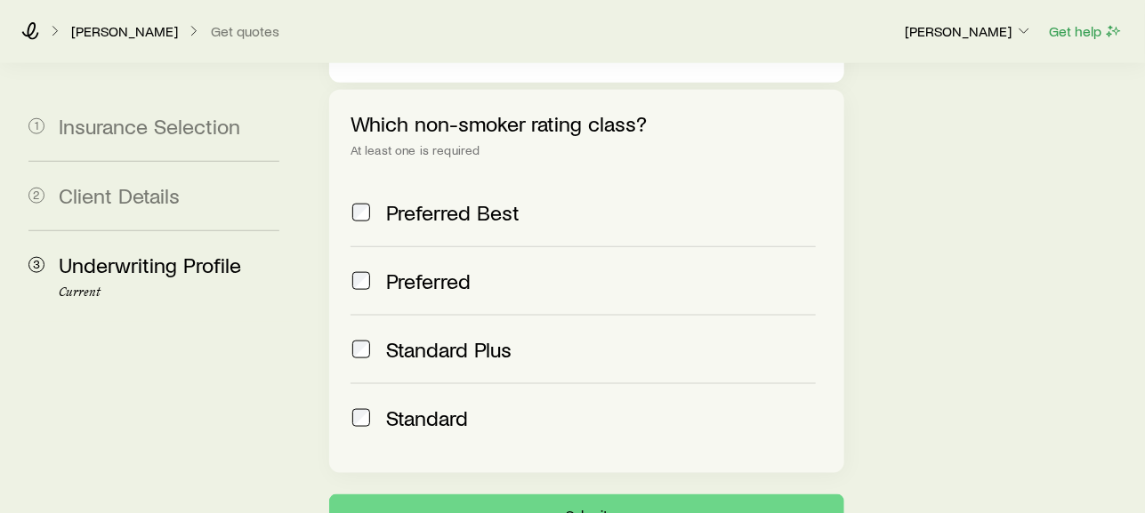
click at [371, 269] on span at bounding box center [360, 281] width 21 height 25
click at [1026, 32] on icon "button" at bounding box center [1024, 31] width 18 height 18
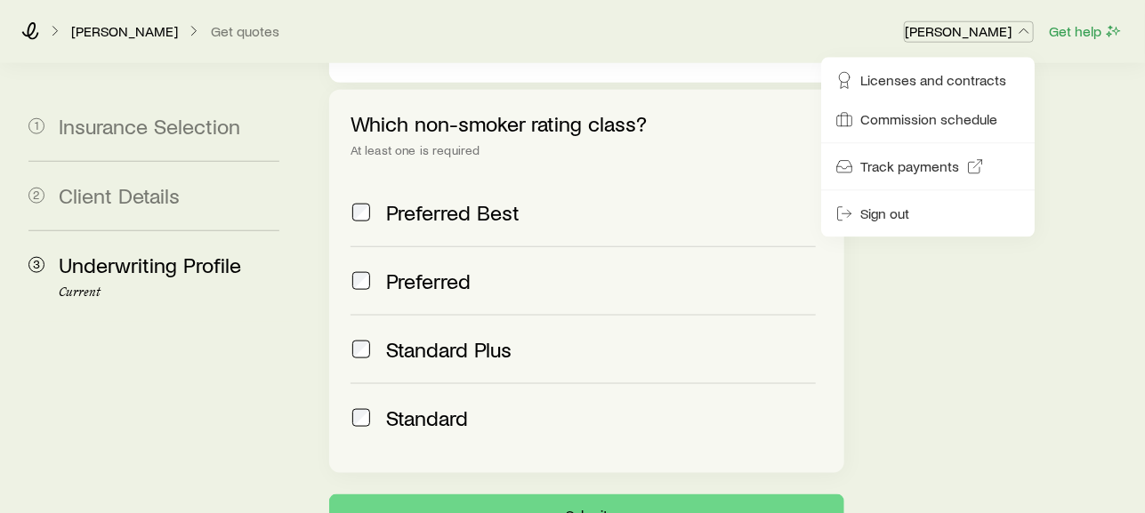
click at [1026, 32] on icon "button" at bounding box center [1024, 31] width 18 height 18
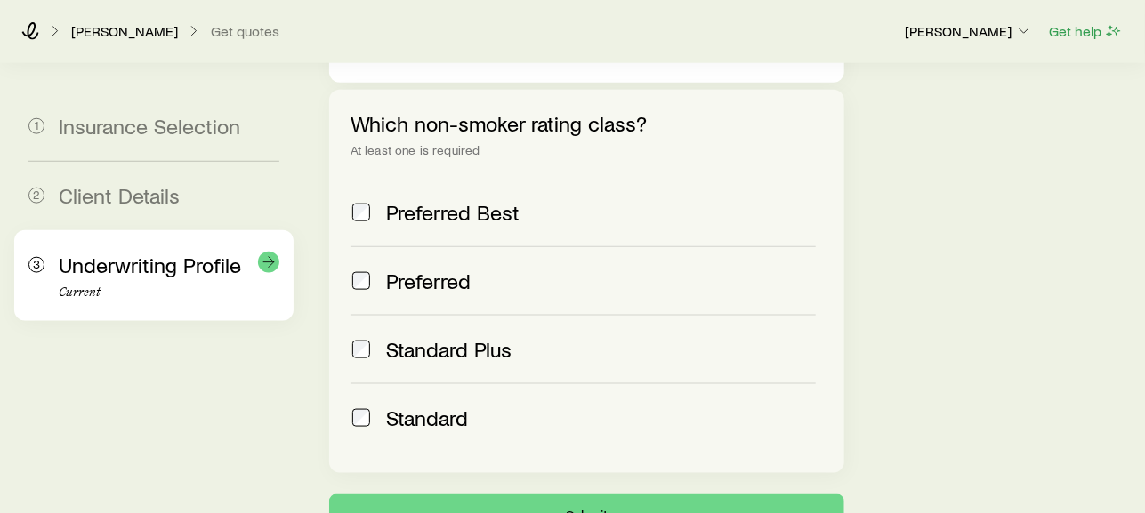
click at [213, 270] on span "Underwriting Profile" at bounding box center [150, 265] width 182 height 26
click at [269, 265] on icon at bounding box center [269, 262] width 18 height 18
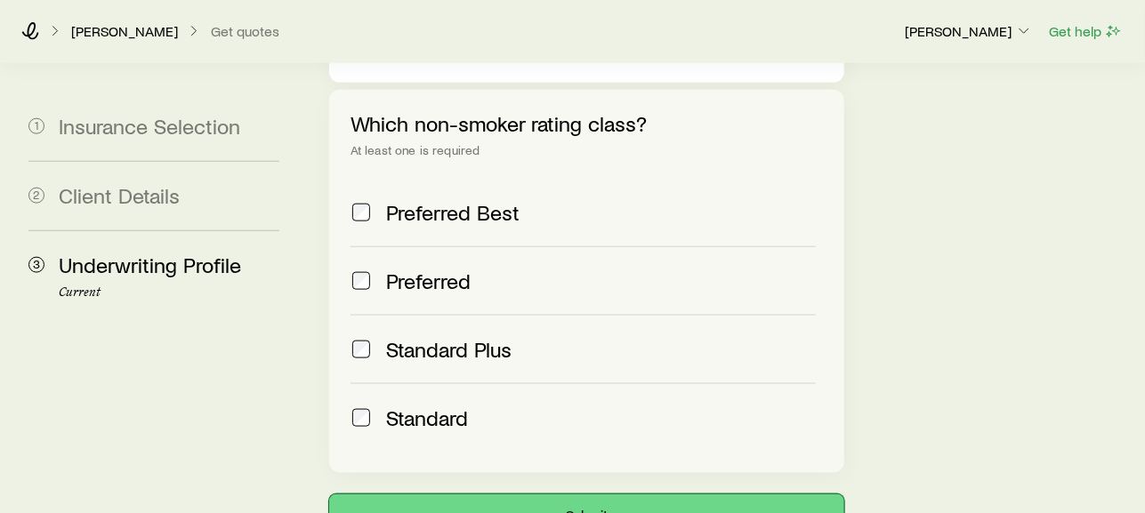
click at [582, 495] on button "Submit" at bounding box center [586, 516] width 515 height 43
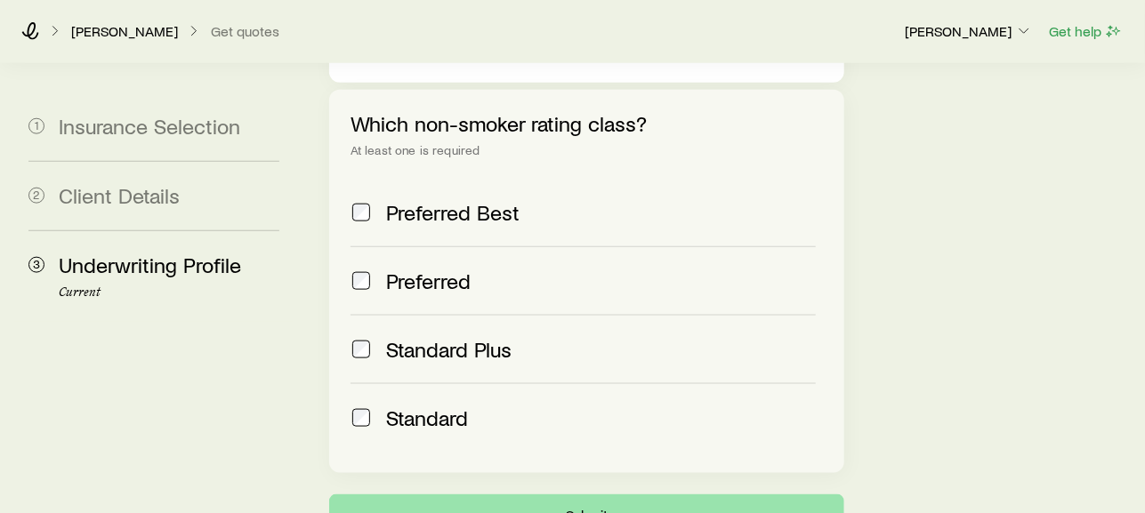
scroll to position [0, 0]
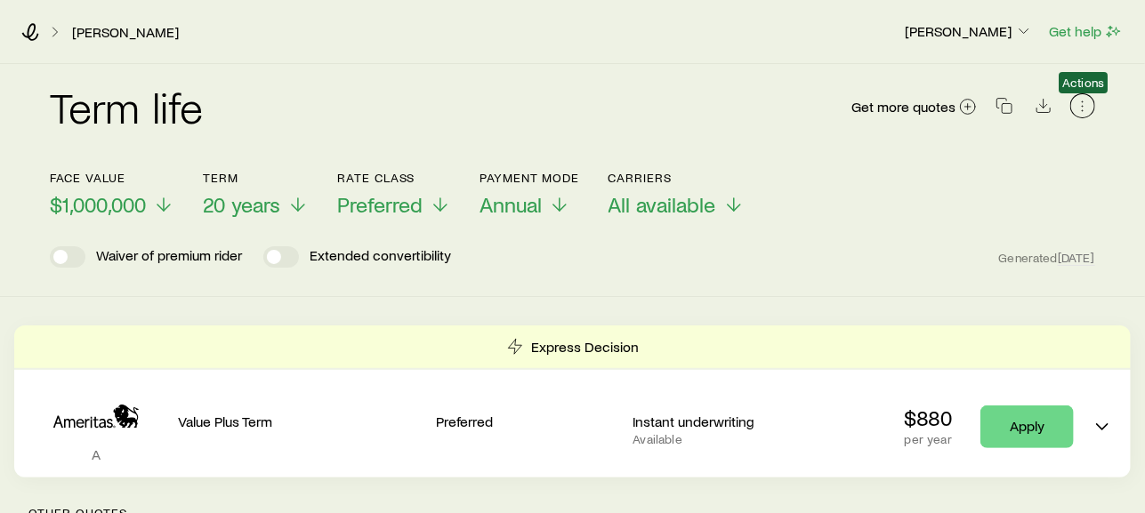
click at [1080, 107] on icon "button" at bounding box center [1083, 106] width 18 height 18
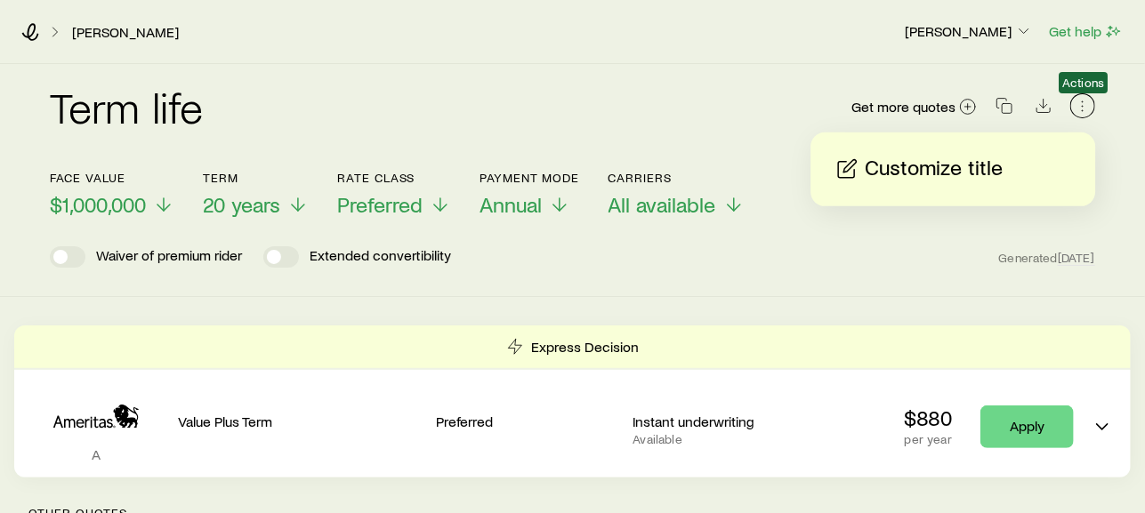
click at [1080, 107] on icon "button" at bounding box center [1083, 106] width 18 height 18
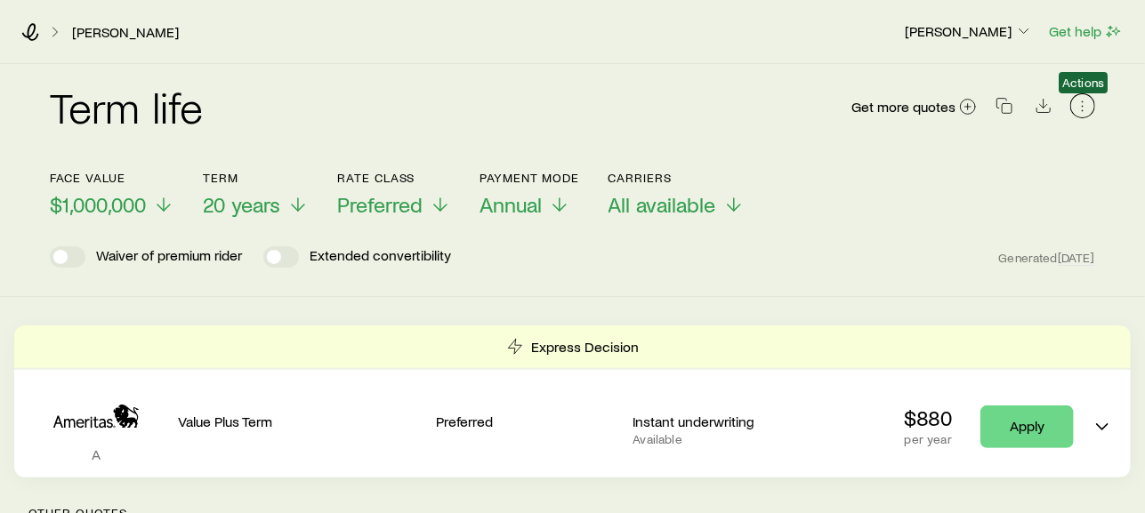
click at [1088, 113] on icon "button" at bounding box center [1083, 106] width 18 height 18
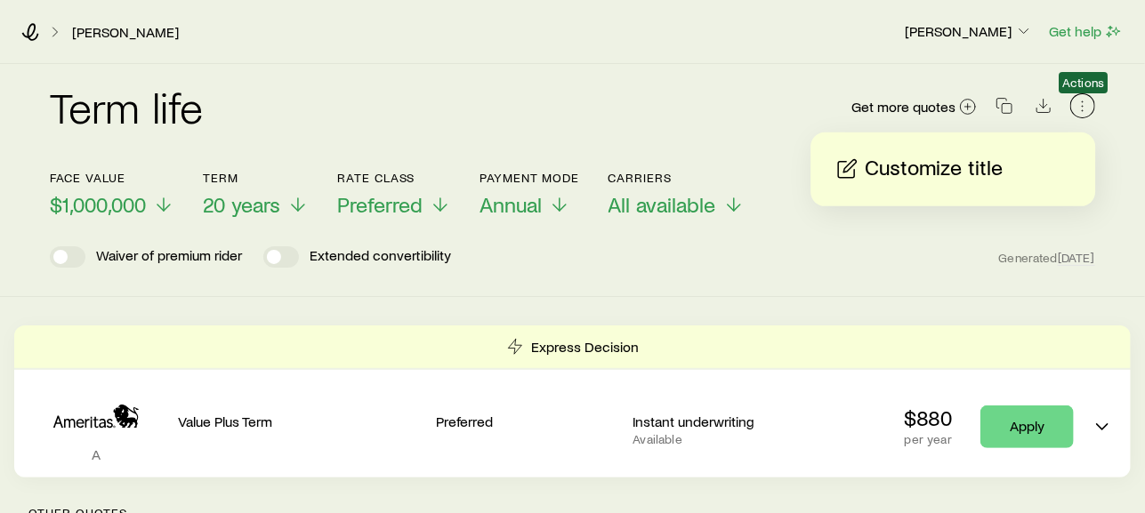
click at [1088, 113] on icon "button" at bounding box center [1083, 106] width 18 height 18
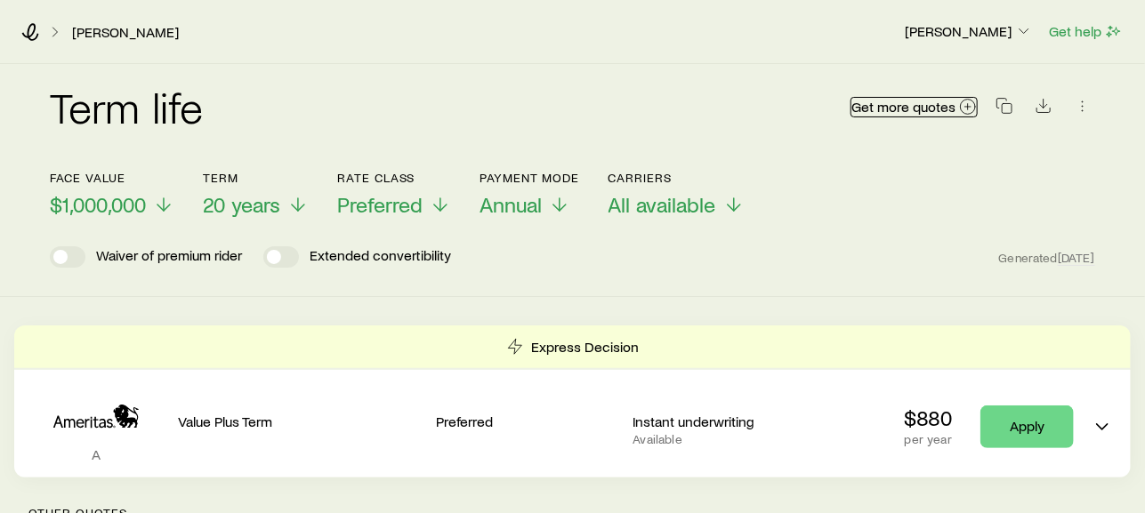
click at [970, 103] on icon at bounding box center [968, 107] width 18 height 18
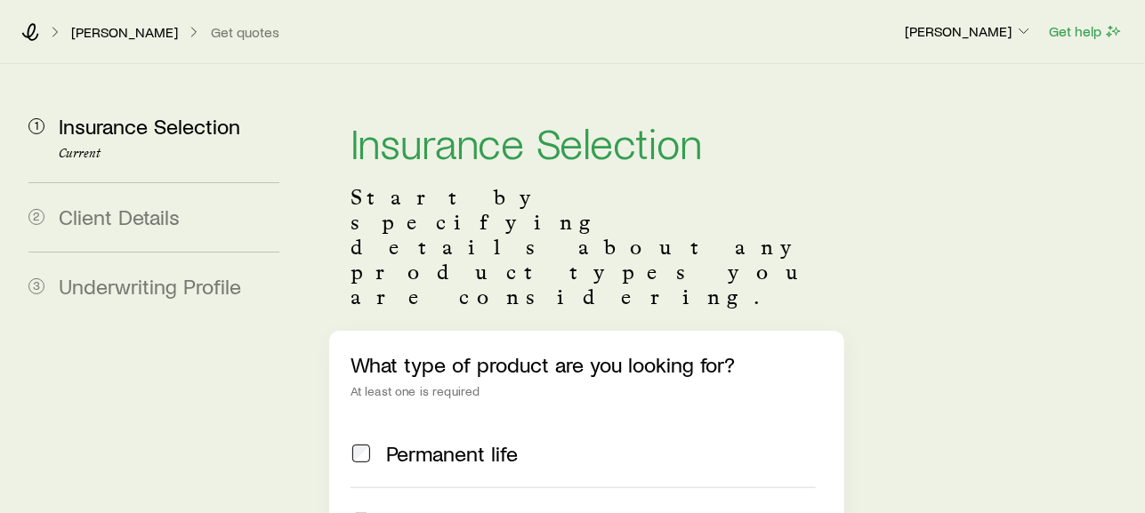
click at [150, 292] on span "Underwriting Profile" at bounding box center [150, 286] width 182 height 26
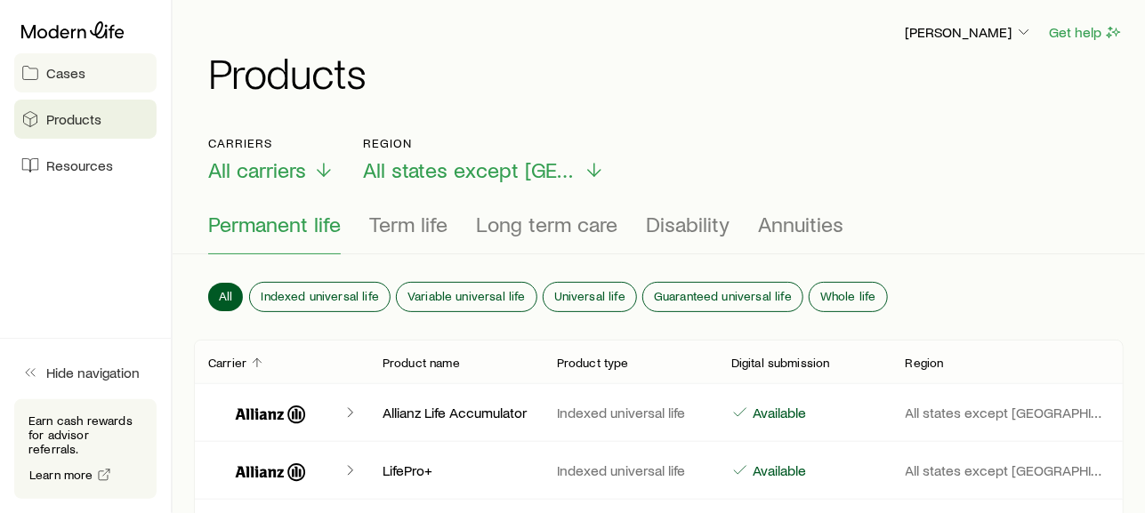
click at [76, 76] on span "Cases" at bounding box center [65, 73] width 39 height 18
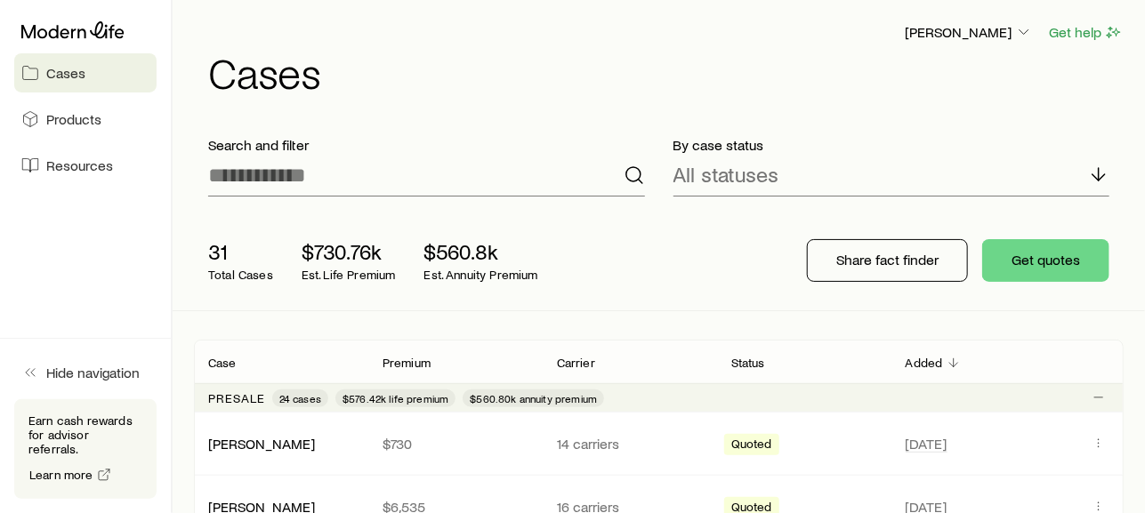
scroll to position [99, 0]
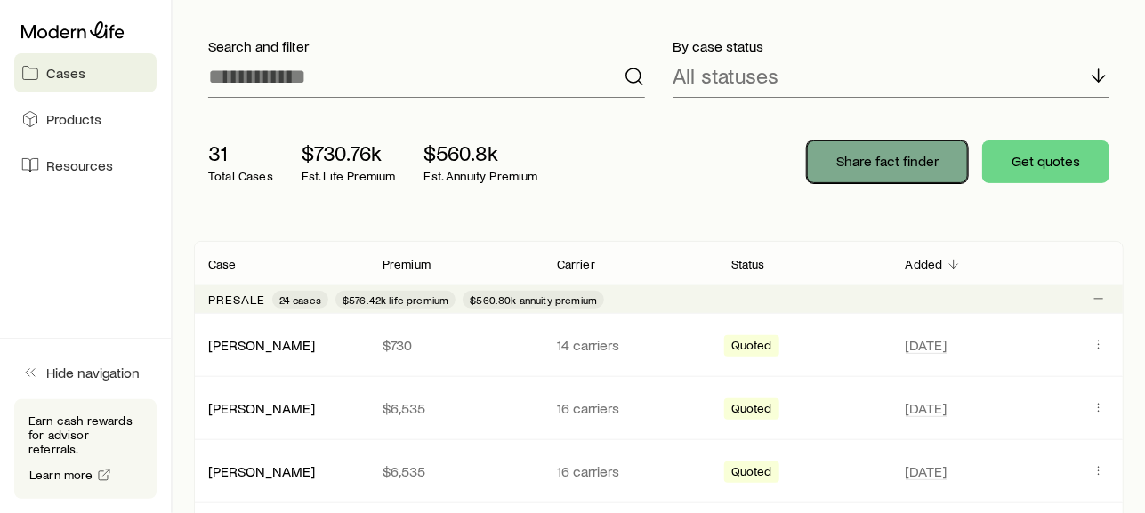
click at [889, 164] on p "Share fact finder" at bounding box center [887, 161] width 102 height 18
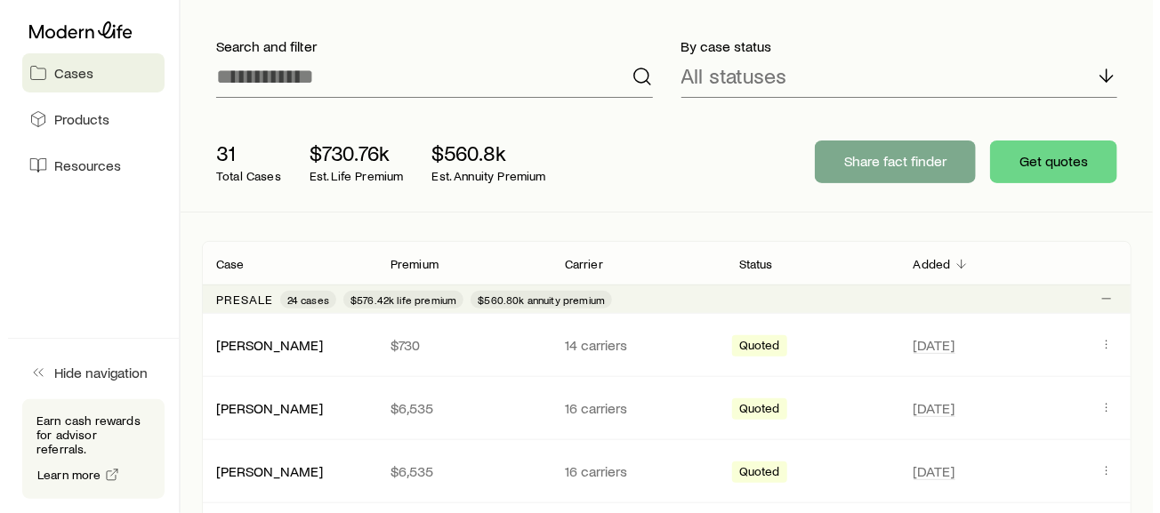
scroll to position [0, 0]
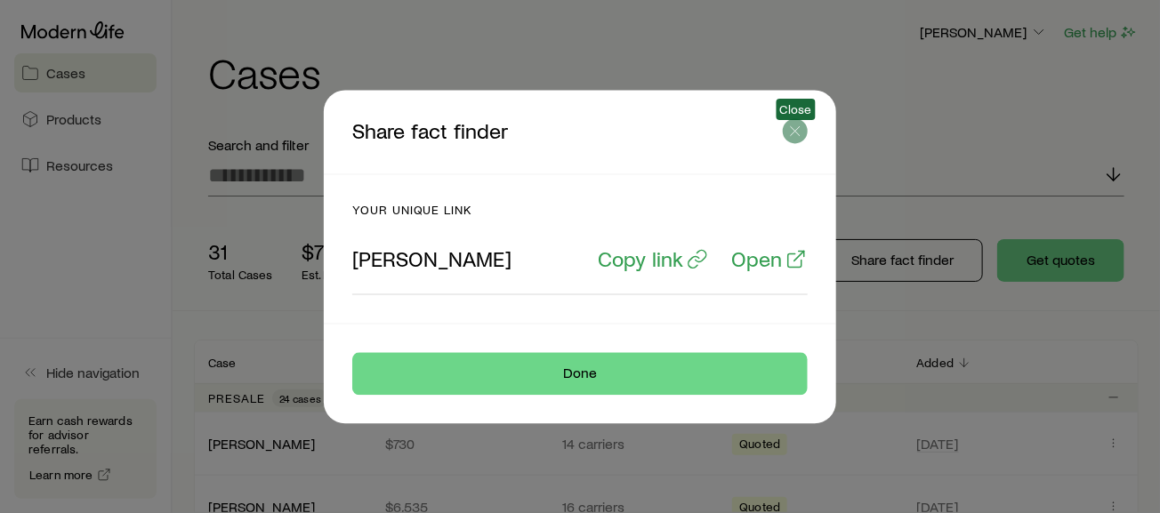
click at [786, 131] on icon "button" at bounding box center [795, 131] width 18 height 18
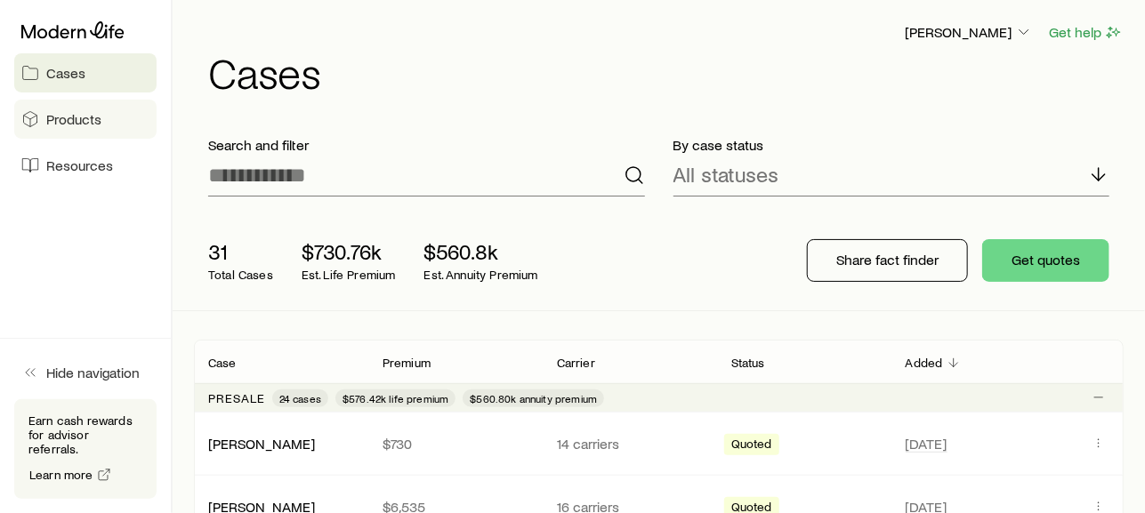
click at [86, 116] on span "Products" at bounding box center [73, 119] width 55 height 18
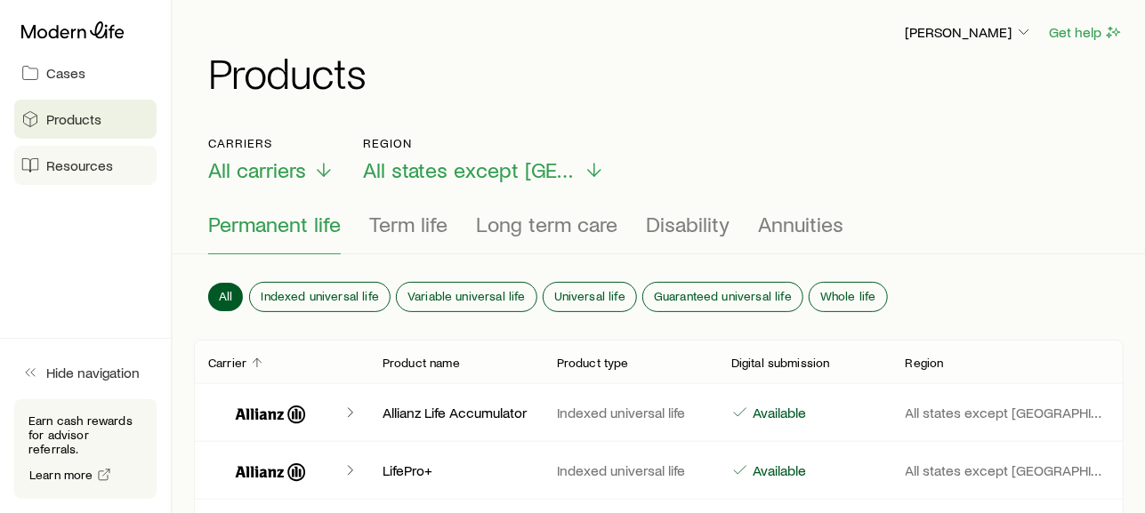
click at [95, 171] on span "Resources" at bounding box center [79, 166] width 67 height 18
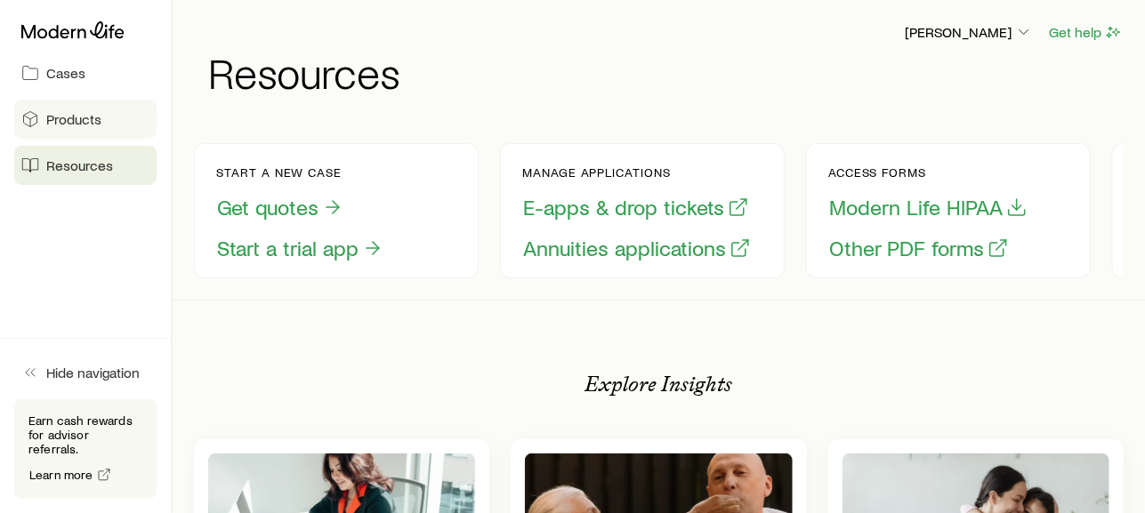
click at [78, 116] on span "Products" at bounding box center [73, 119] width 55 height 18
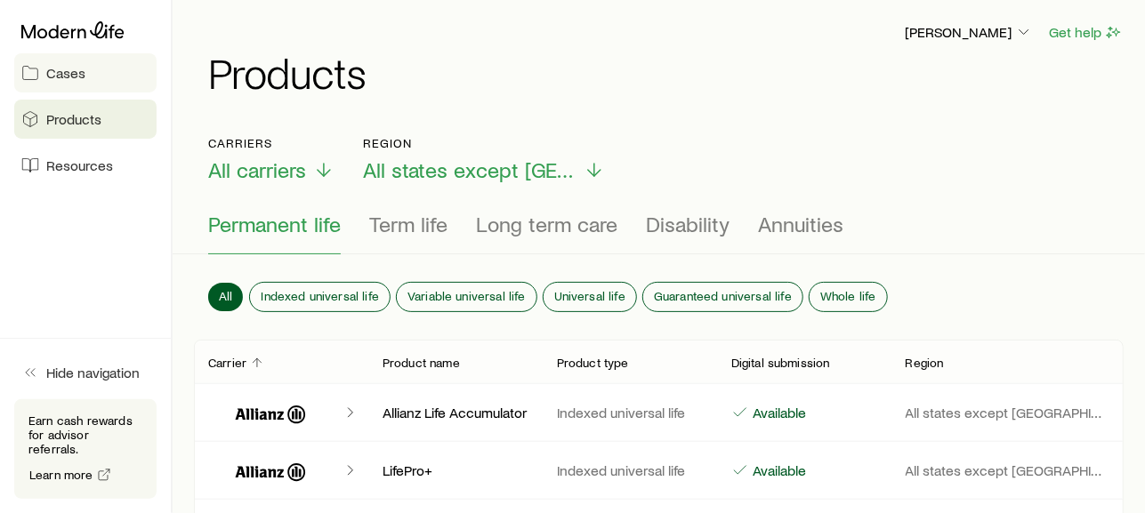
click at [80, 72] on span "Cases" at bounding box center [65, 73] width 39 height 18
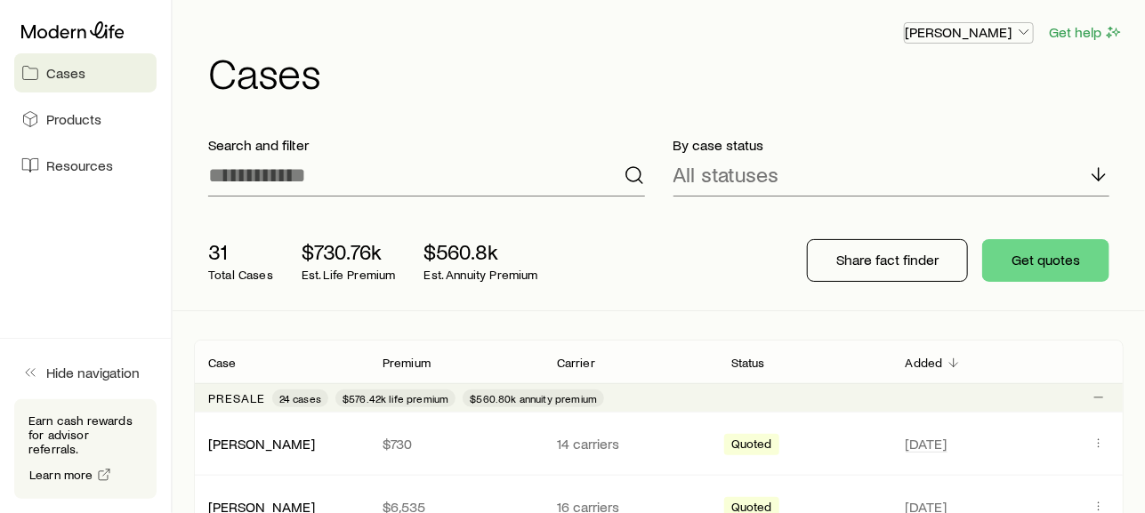
click at [1023, 29] on icon "button" at bounding box center [1024, 32] width 18 height 18
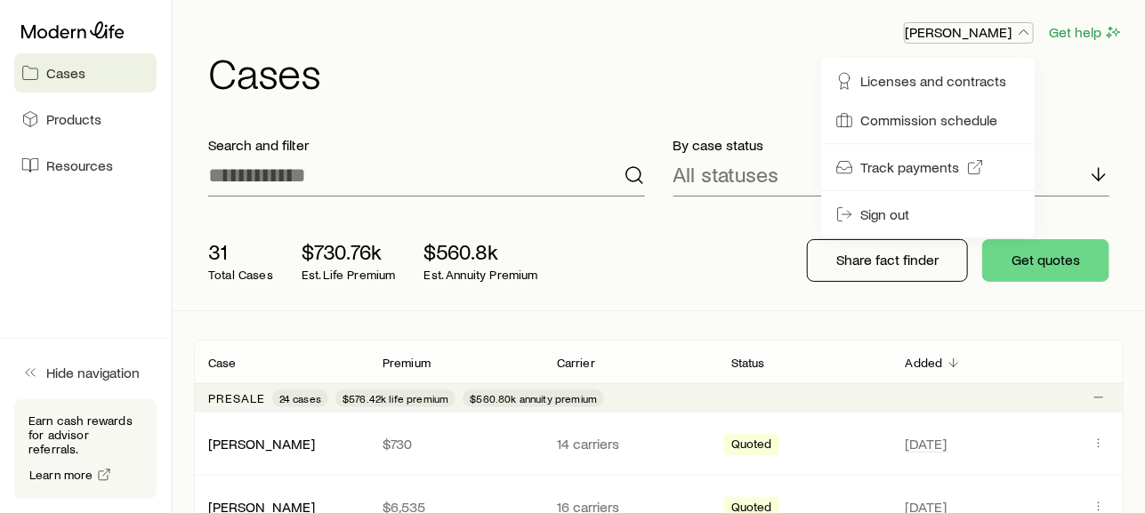
click at [1023, 29] on icon "button" at bounding box center [1024, 32] width 18 height 18
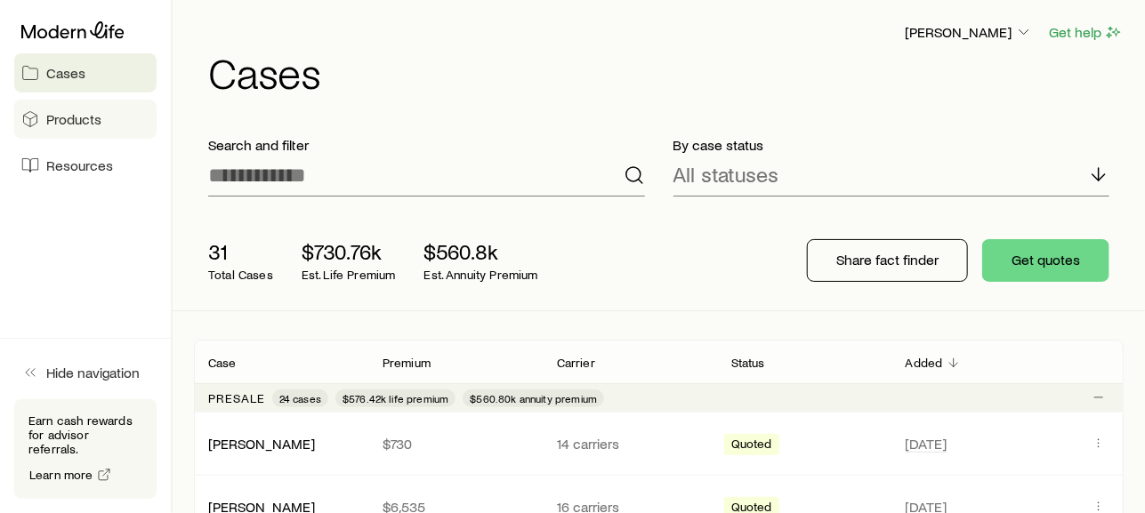
click at [81, 120] on span "Products" at bounding box center [73, 119] width 55 height 18
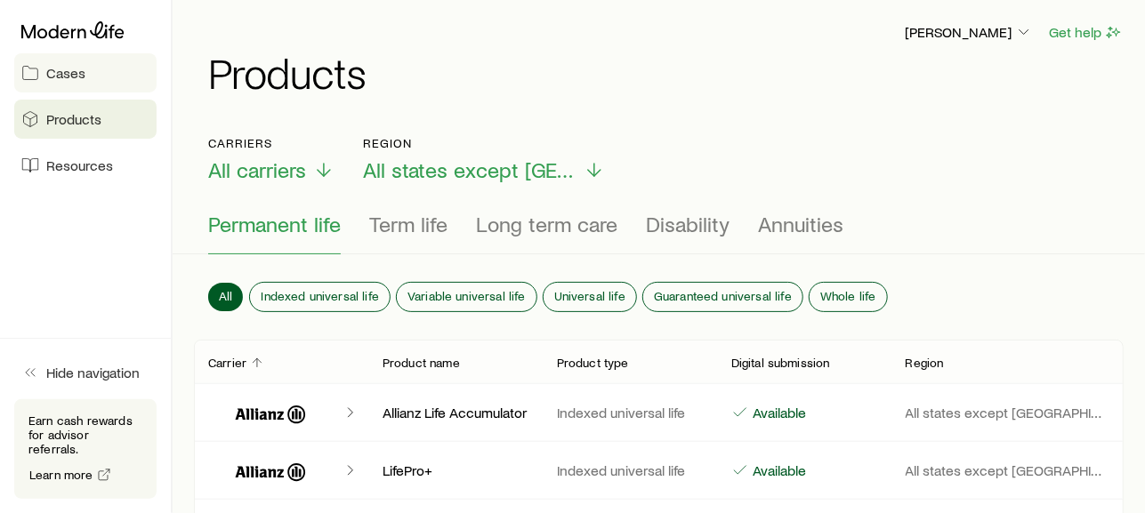
click at [66, 75] on span "Cases" at bounding box center [65, 73] width 39 height 18
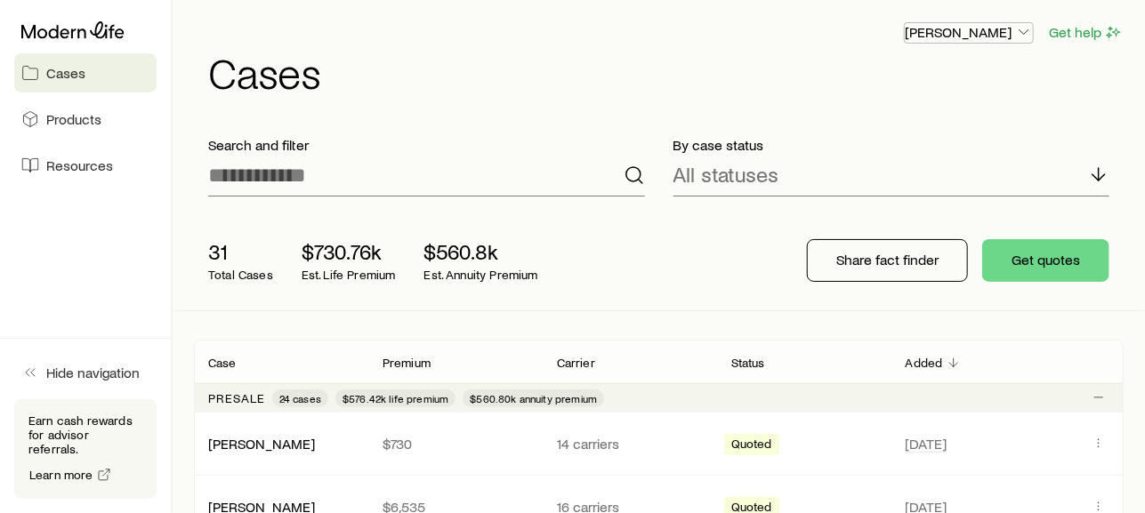
click at [1026, 29] on icon "button" at bounding box center [1024, 32] width 18 height 18
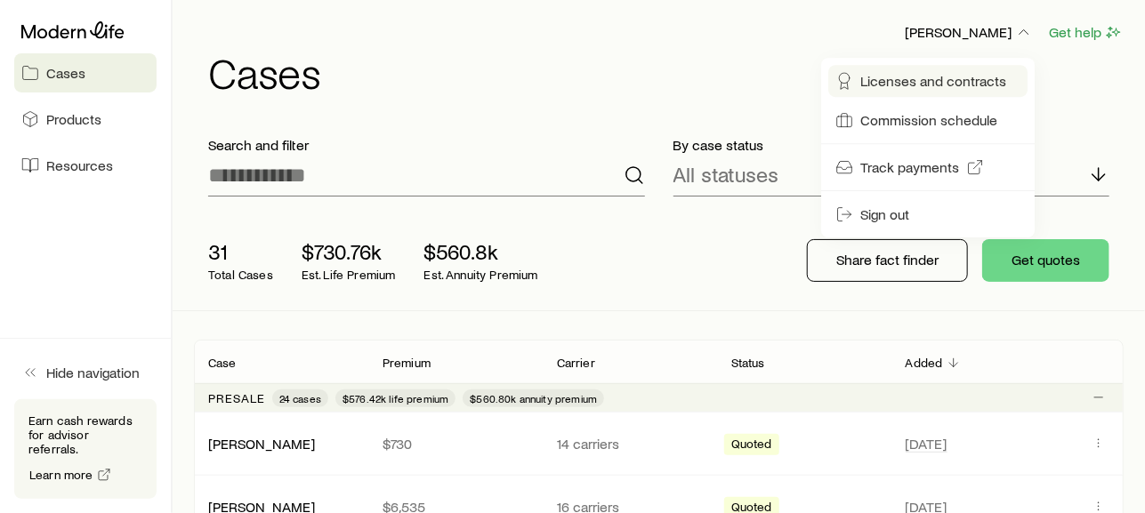
click at [915, 87] on span "Licenses and contracts" at bounding box center [933, 81] width 146 height 18
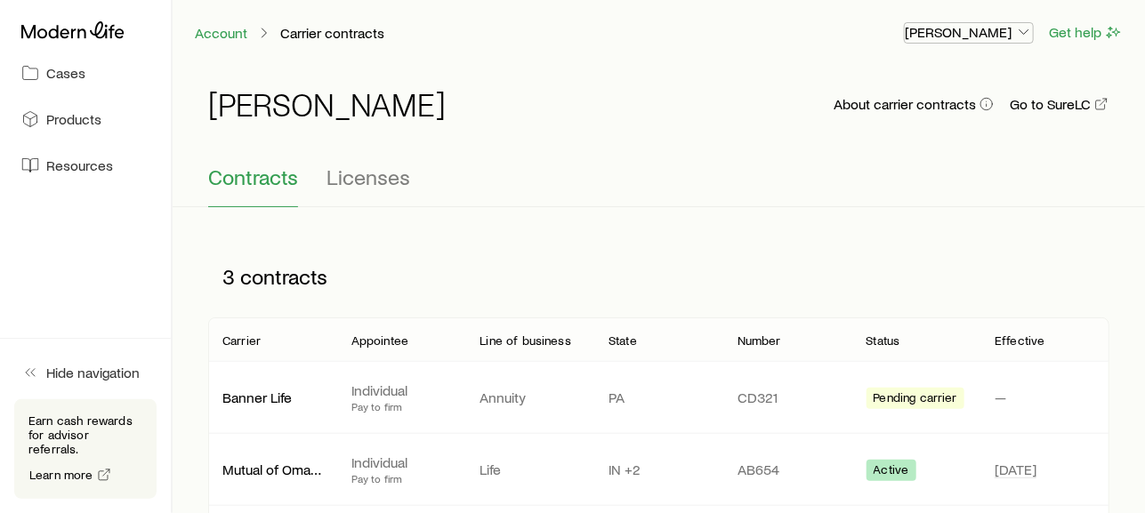
click at [1018, 28] on icon "button" at bounding box center [1024, 32] width 18 height 18
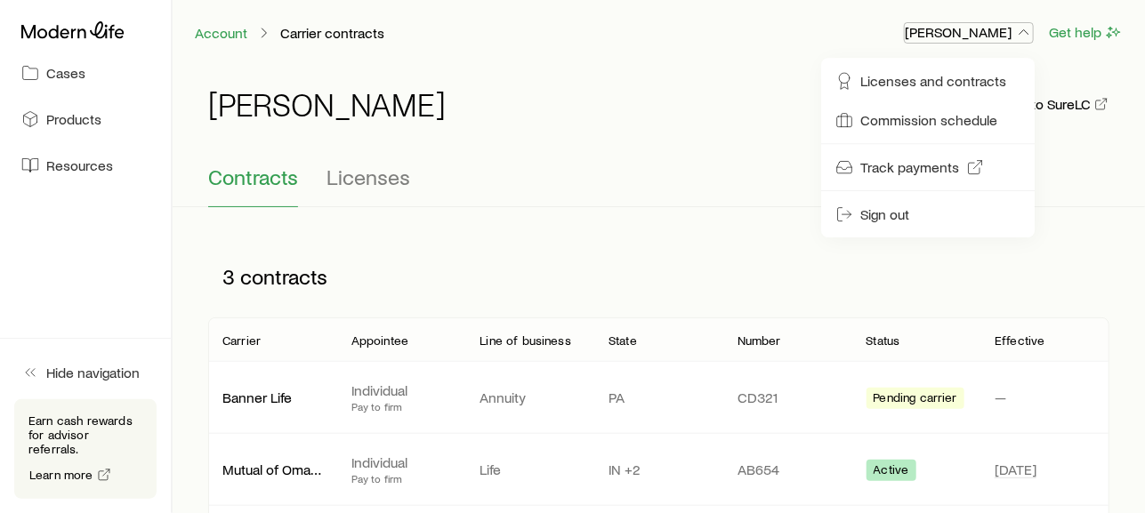
click at [1018, 28] on icon "button" at bounding box center [1024, 32] width 18 height 18
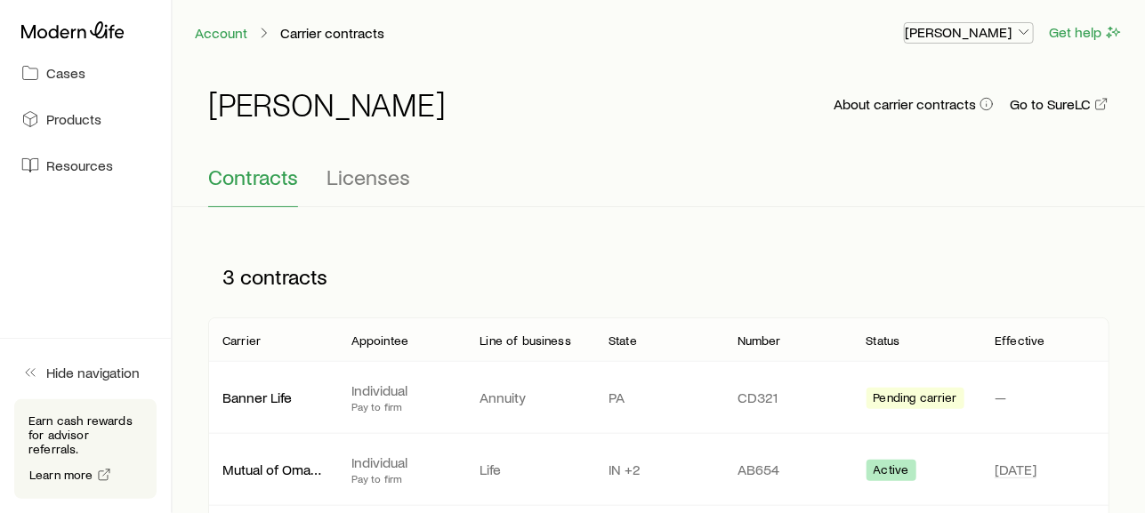
click at [1018, 28] on icon "button" at bounding box center [1024, 32] width 18 height 18
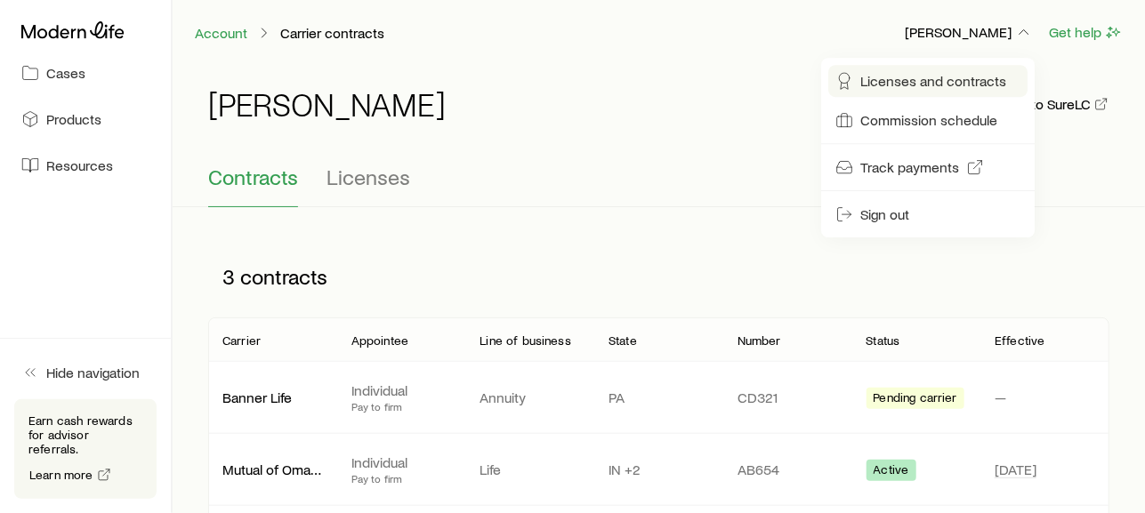
click at [932, 82] on span "Licenses and contracts" at bounding box center [933, 81] width 146 height 18
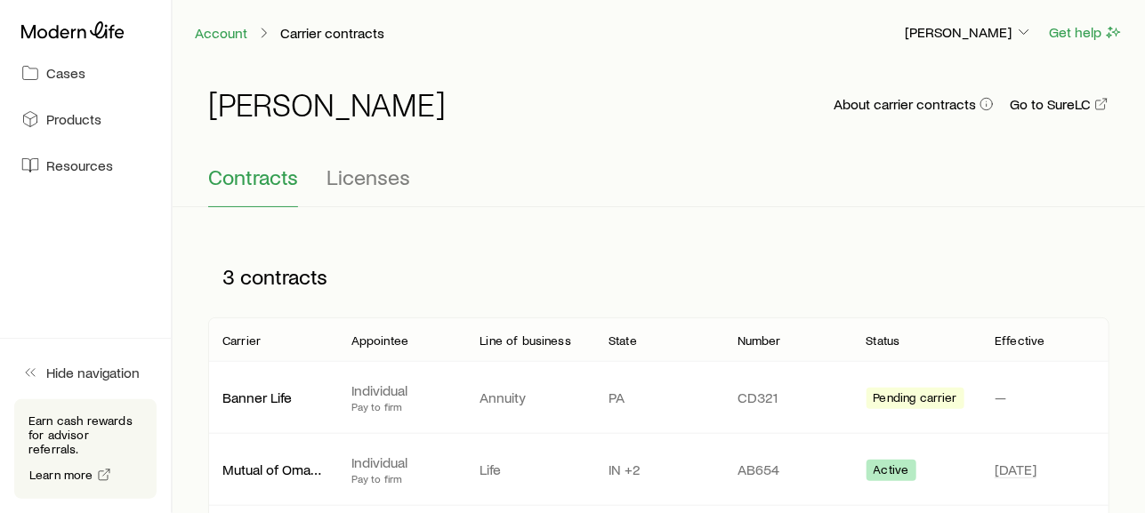
click at [470, 159] on div "[PERSON_NAME] About carrier contracts Go to SureLC" at bounding box center [658, 115] width 901 height 100
click at [342, 168] on span "Licenses" at bounding box center [368, 177] width 84 height 25
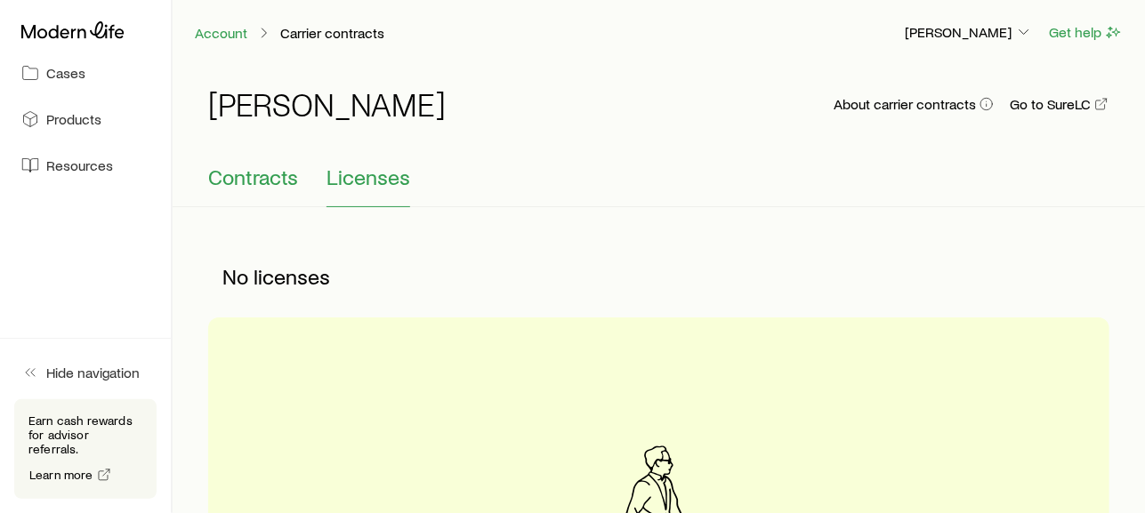
click at [233, 171] on span "Contracts" at bounding box center [253, 177] width 90 height 25
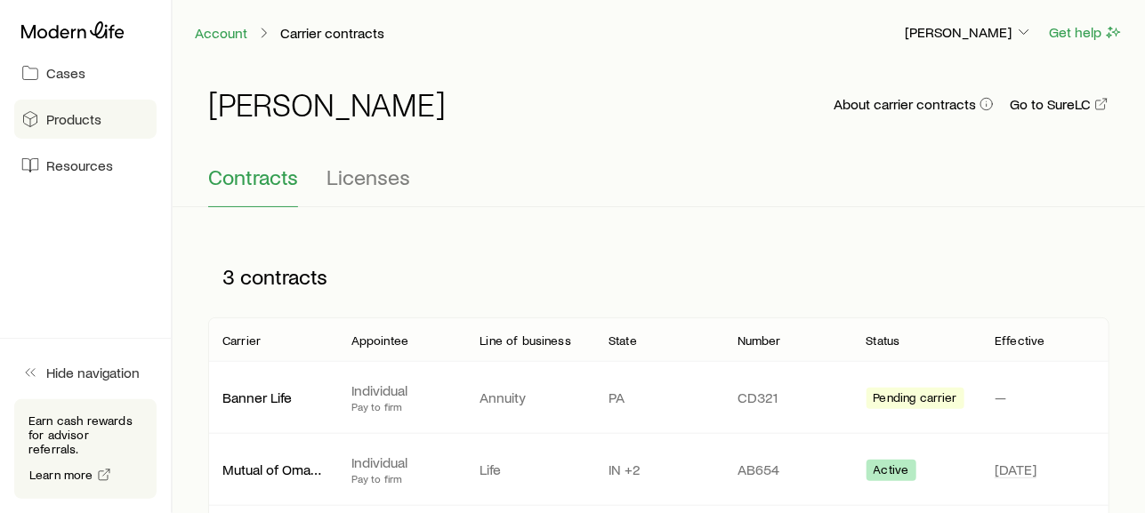
click at [66, 116] on span "Products" at bounding box center [73, 119] width 55 height 18
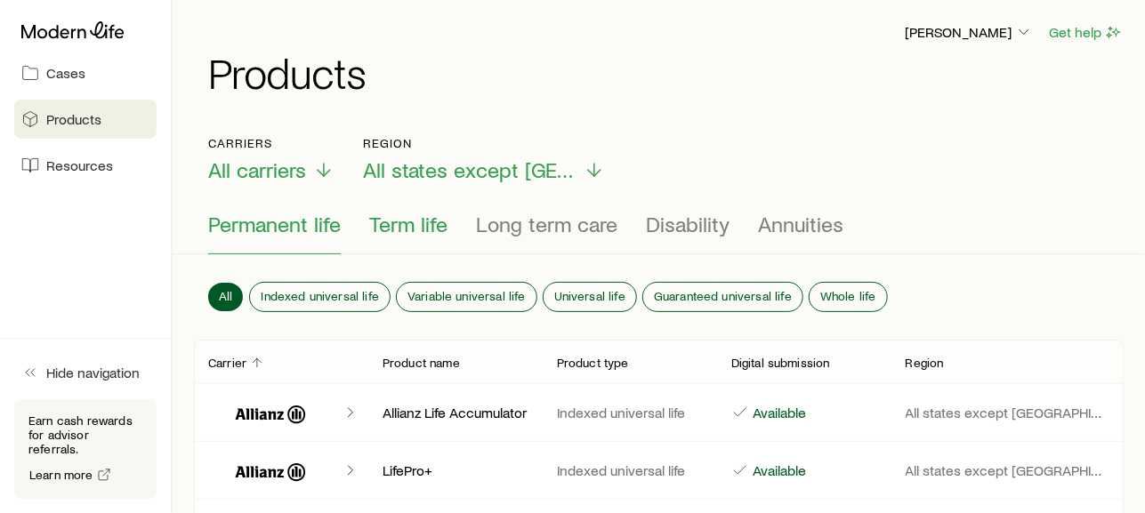
click at [412, 217] on span "Term life" at bounding box center [408, 224] width 78 height 25
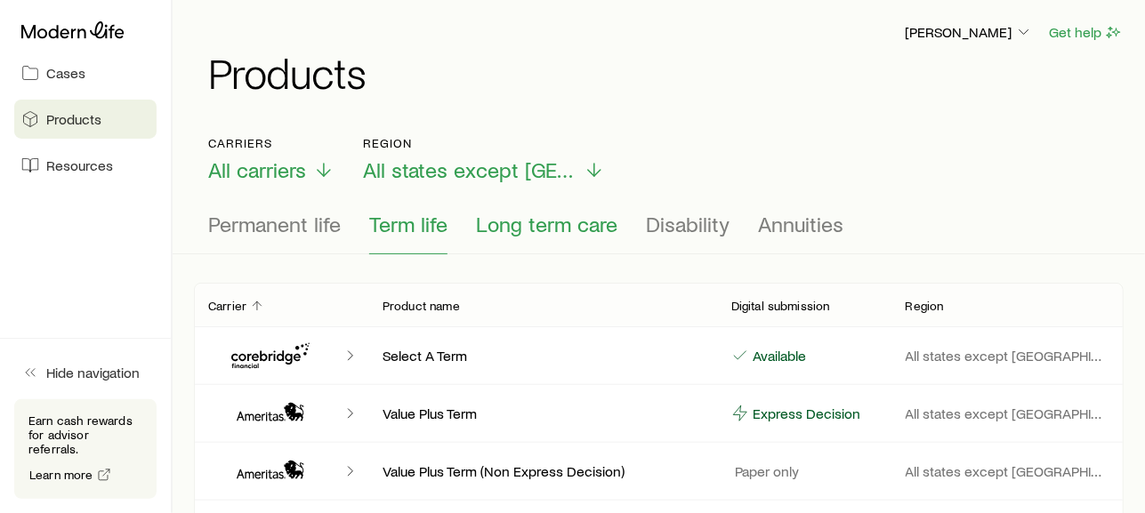
click at [543, 224] on span "Long term care" at bounding box center [546, 224] width 141 height 25
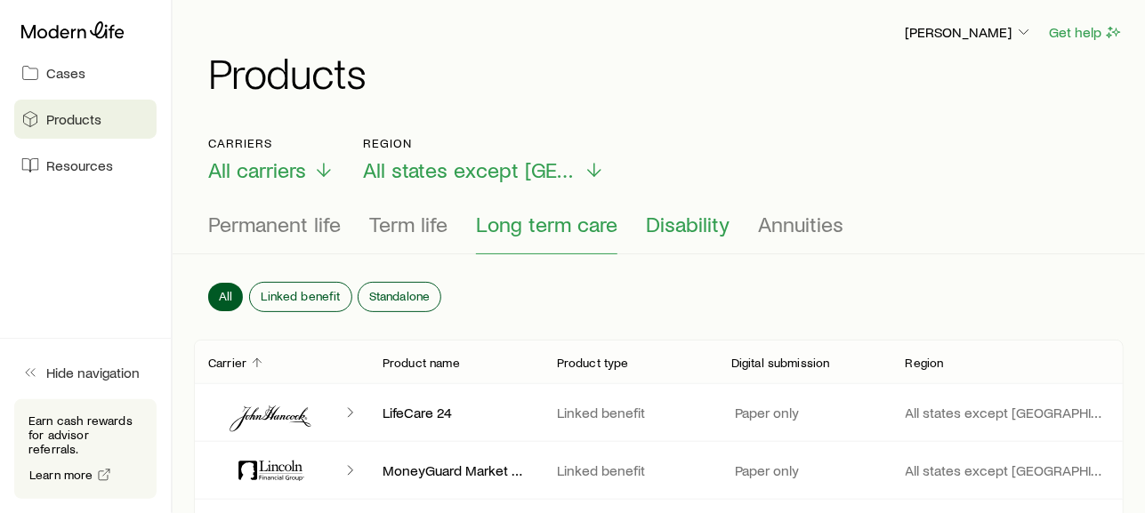
click at [679, 217] on span "Disability" at bounding box center [688, 224] width 84 height 25
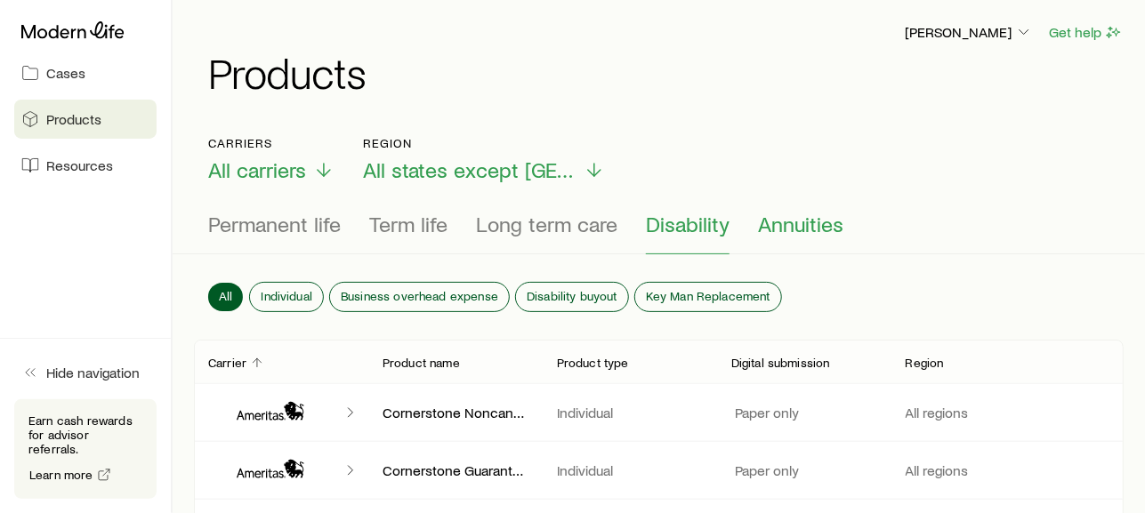
click at [786, 221] on span "Annuities" at bounding box center [800, 224] width 85 height 25
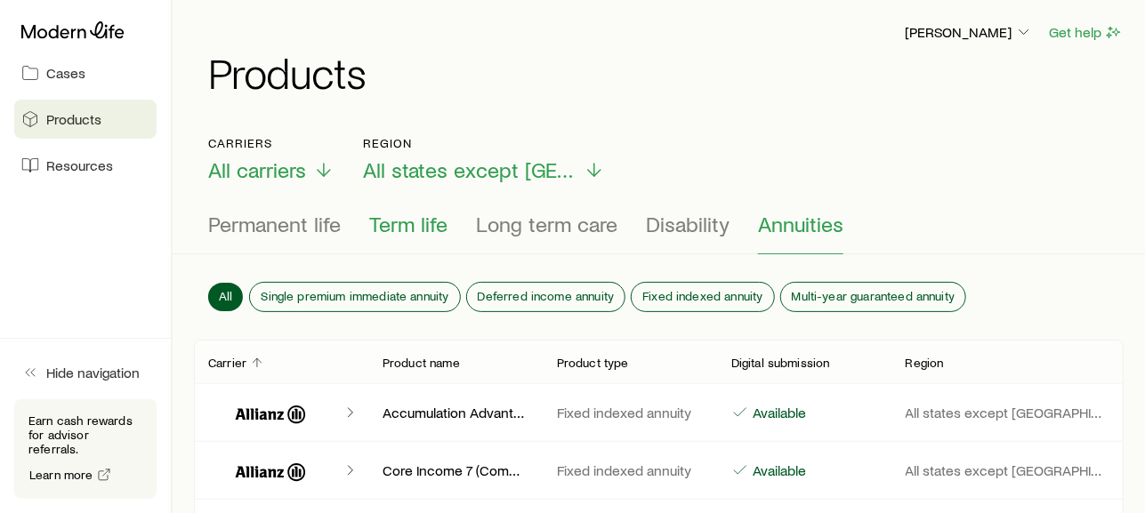
click at [393, 225] on span "Term life" at bounding box center [408, 224] width 78 height 25
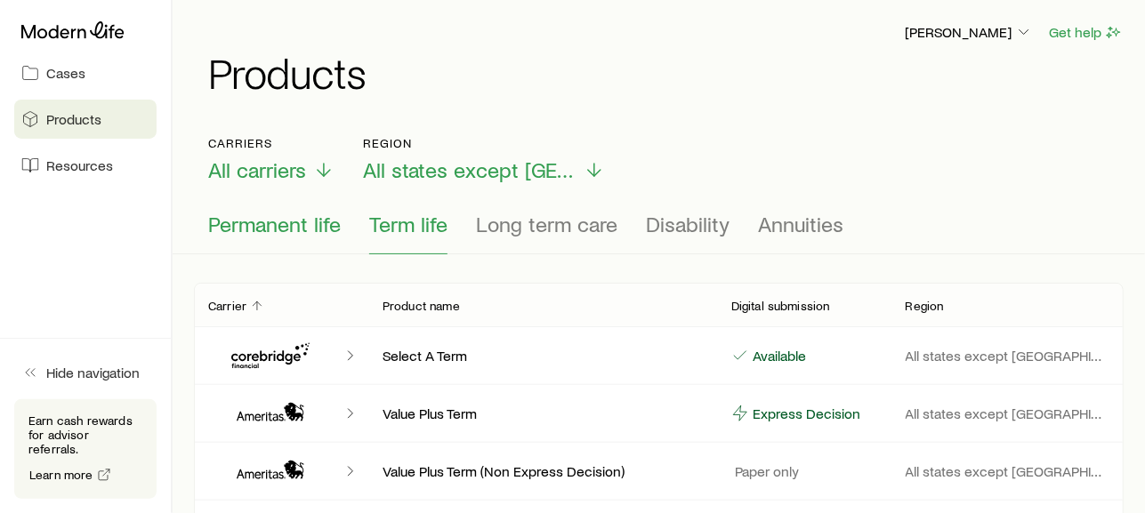
click at [278, 224] on span "Permanent life" at bounding box center [274, 224] width 133 height 25
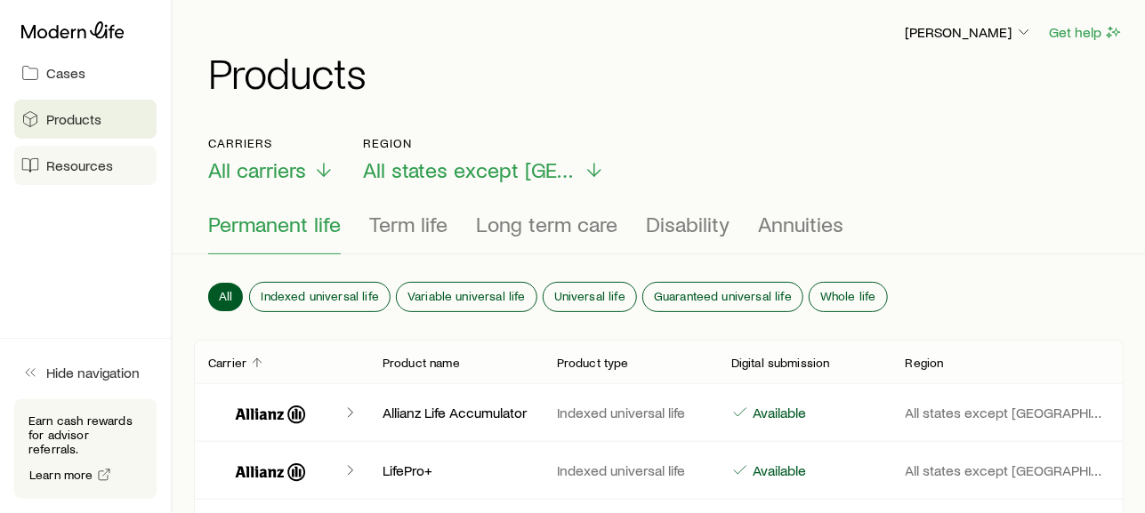
click at [76, 164] on span "Resources" at bounding box center [79, 166] width 67 height 18
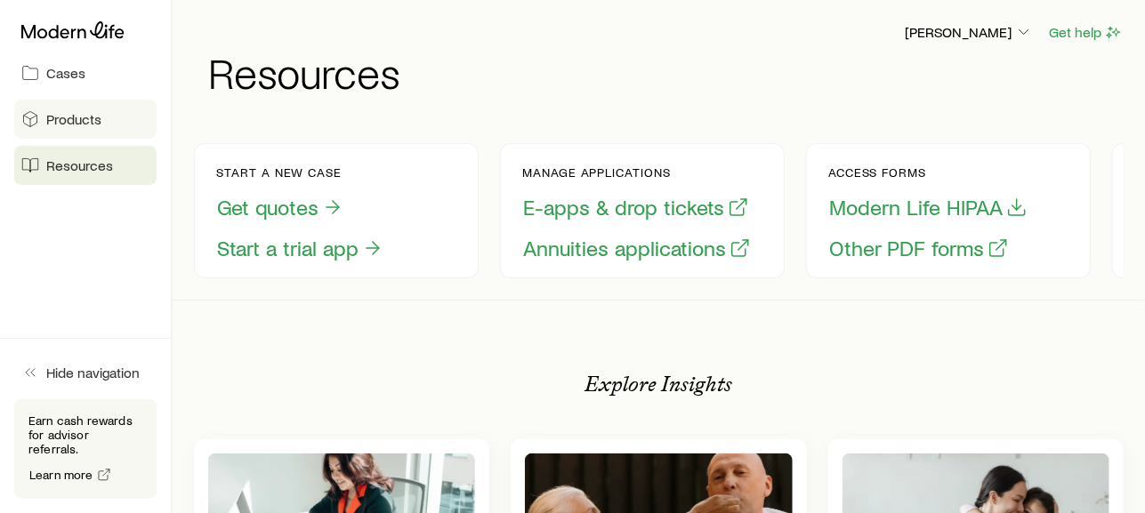
click at [76, 122] on span "Products" at bounding box center [73, 119] width 55 height 18
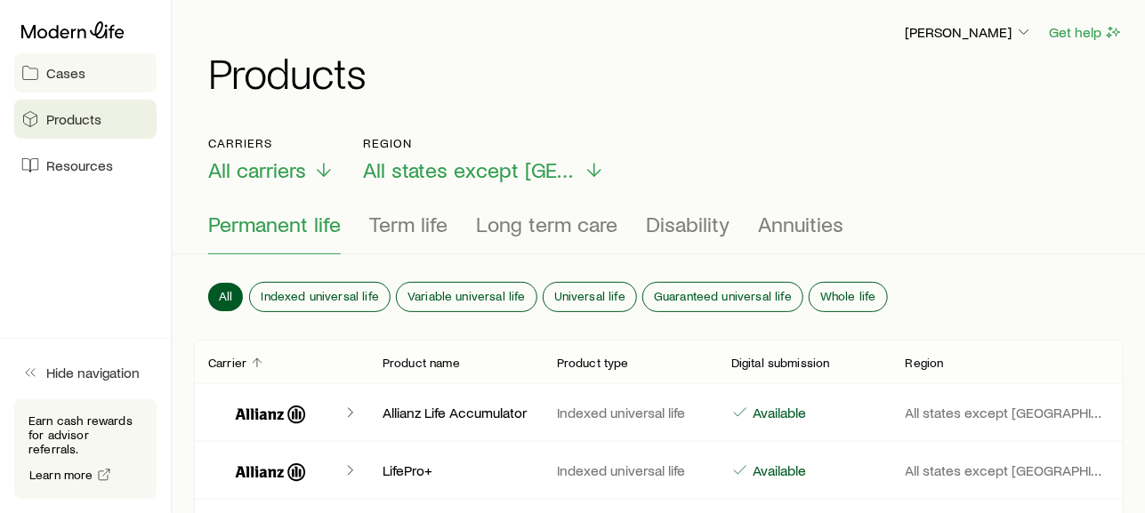
click at [81, 62] on link "Cases" at bounding box center [85, 72] width 142 height 39
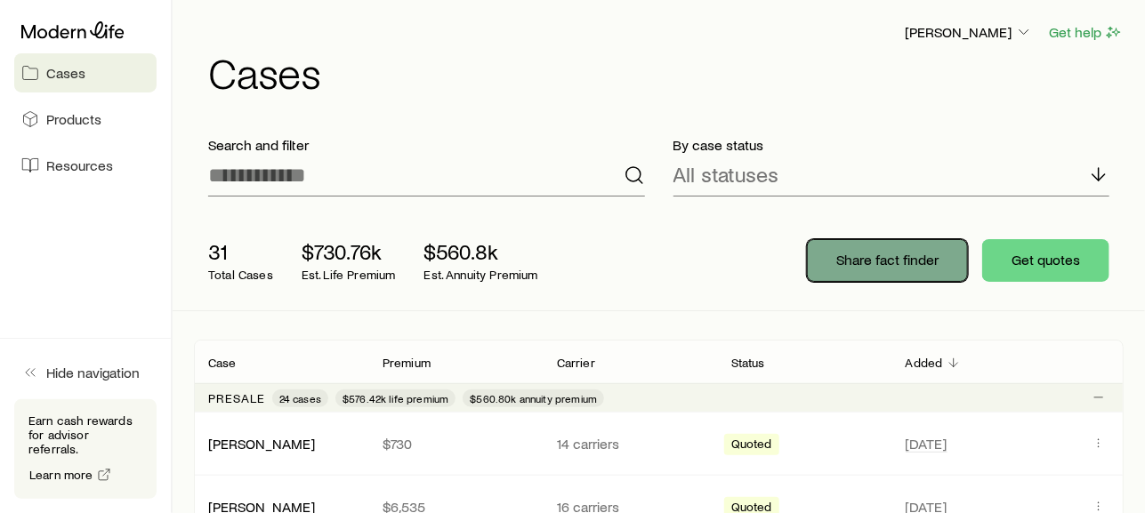
click at [880, 251] on p "Share fact finder" at bounding box center [887, 260] width 102 height 18
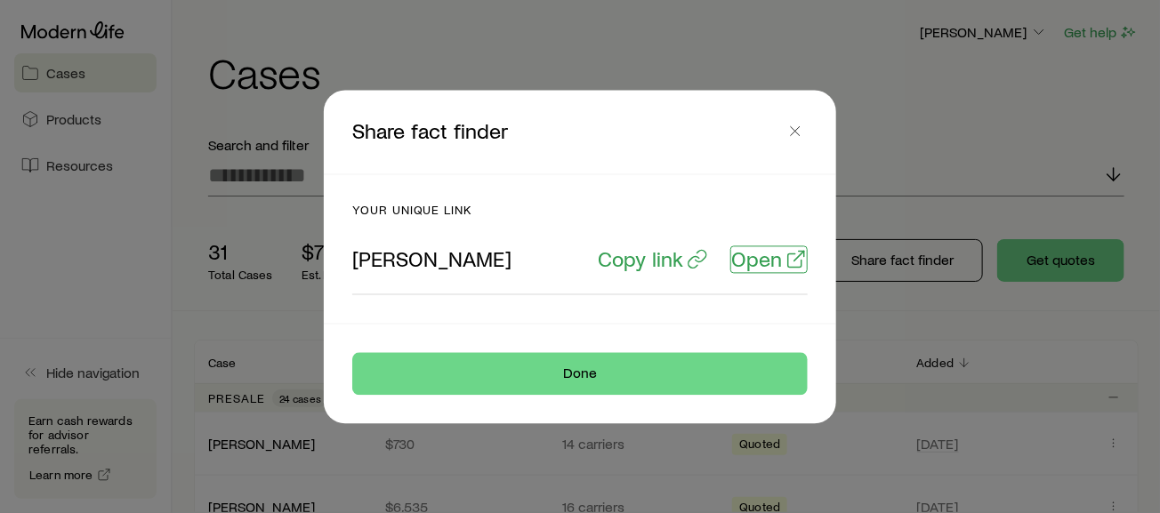
click at [764, 258] on p "Open" at bounding box center [756, 258] width 51 height 25
click at [750, 260] on p "Open" at bounding box center [756, 258] width 51 height 25
click at [802, 128] on icon "button" at bounding box center [795, 131] width 18 height 18
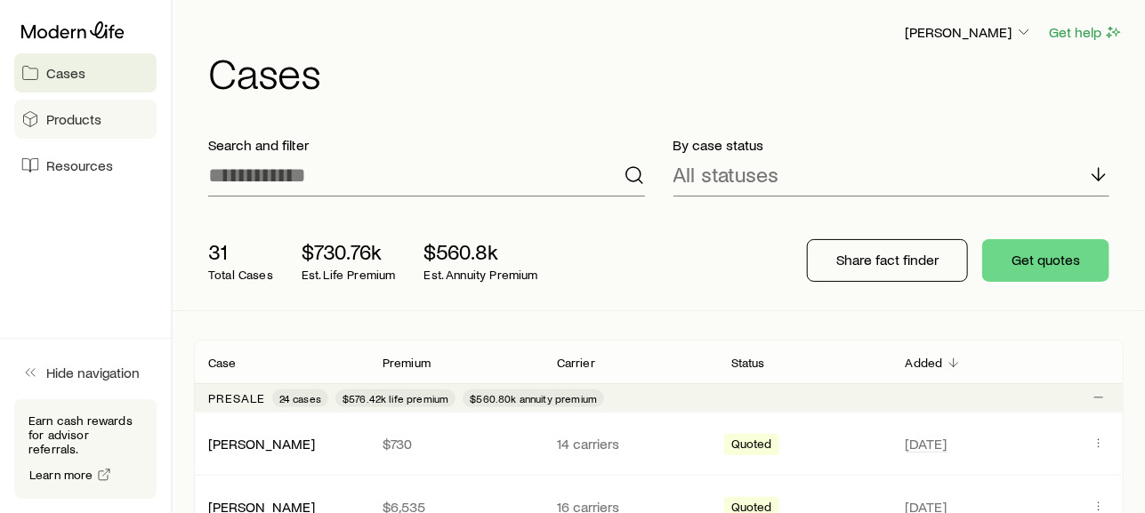
click at [92, 125] on span "Products" at bounding box center [73, 119] width 55 height 18
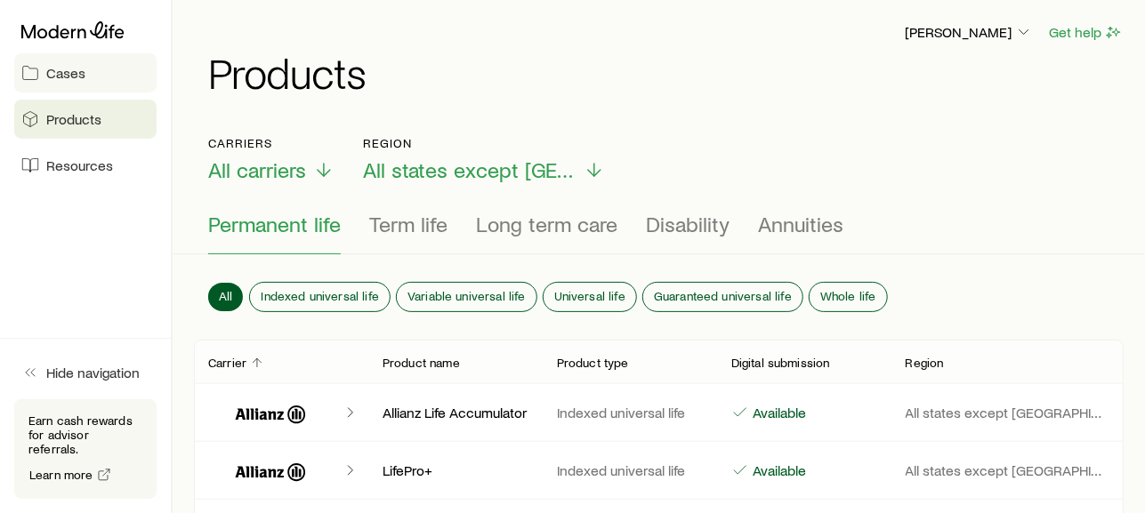
click at [65, 79] on span "Cases" at bounding box center [65, 73] width 39 height 18
